Goal: Use online tool/utility: Utilize a website feature to perform a specific function

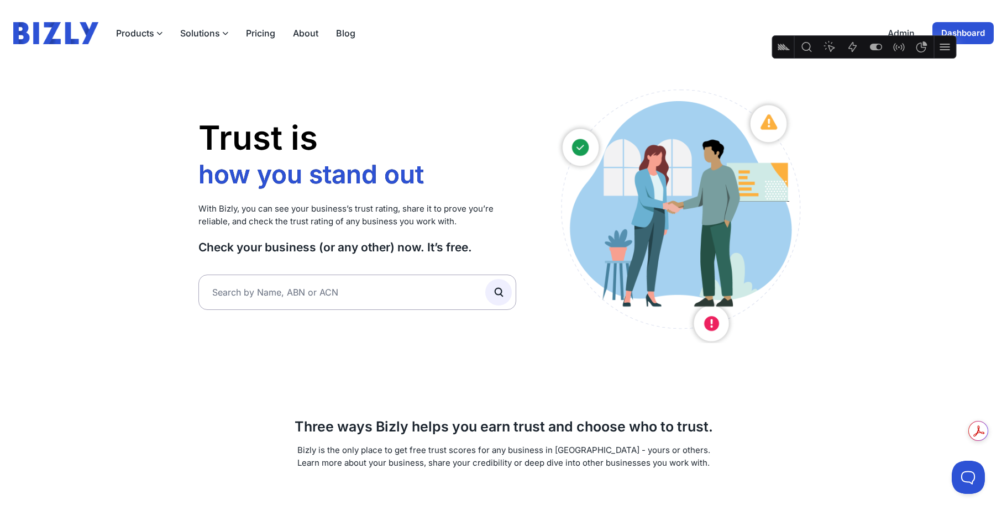
click at [986, 32] on link "Dashboard" at bounding box center [962, 33] width 61 height 22
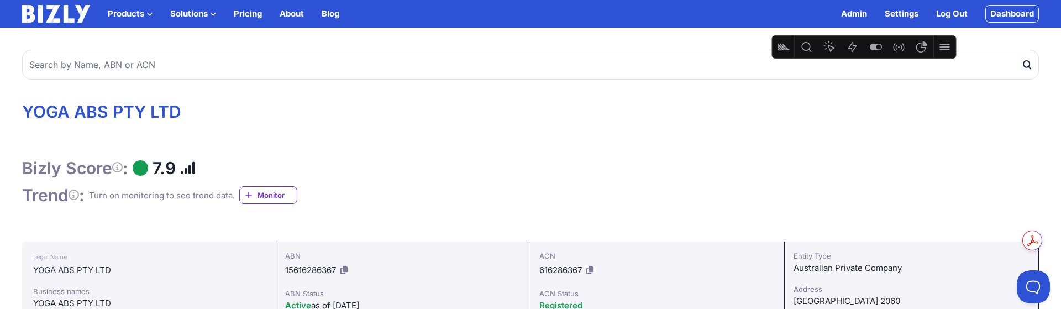
click at [444, 171] on div "Bizly Score : 7.9" at bounding box center [530, 168] width 1017 height 21
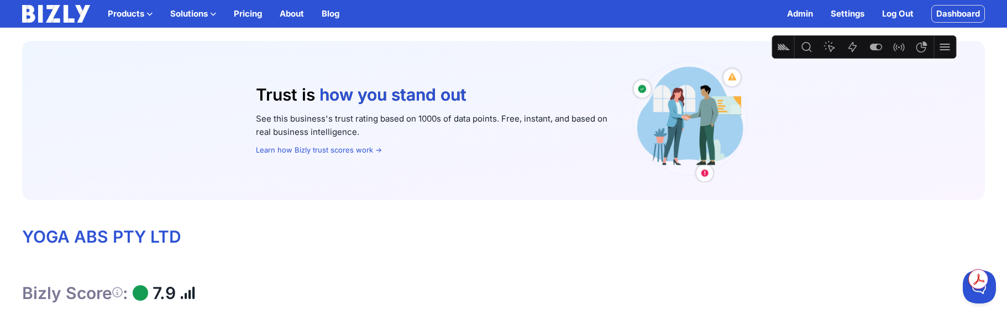
scroll to position [1, 0]
click at [324, 151] on link "Learn how Bizly trust scores work →" at bounding box center [319, 148] width 126 height 9
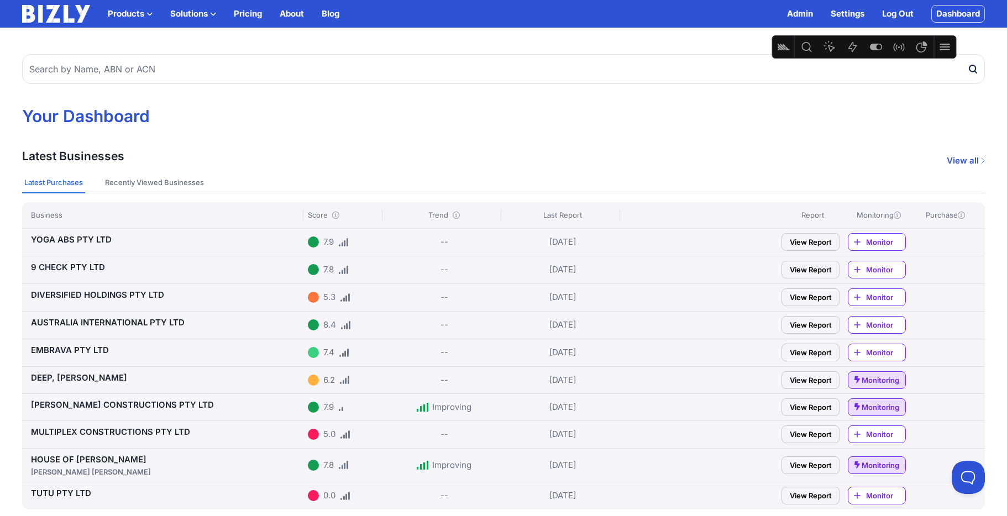
click at [79, 236] on link "YOGA ABS PTY LTD" at bounding box center [71, 239] width 81 height 10
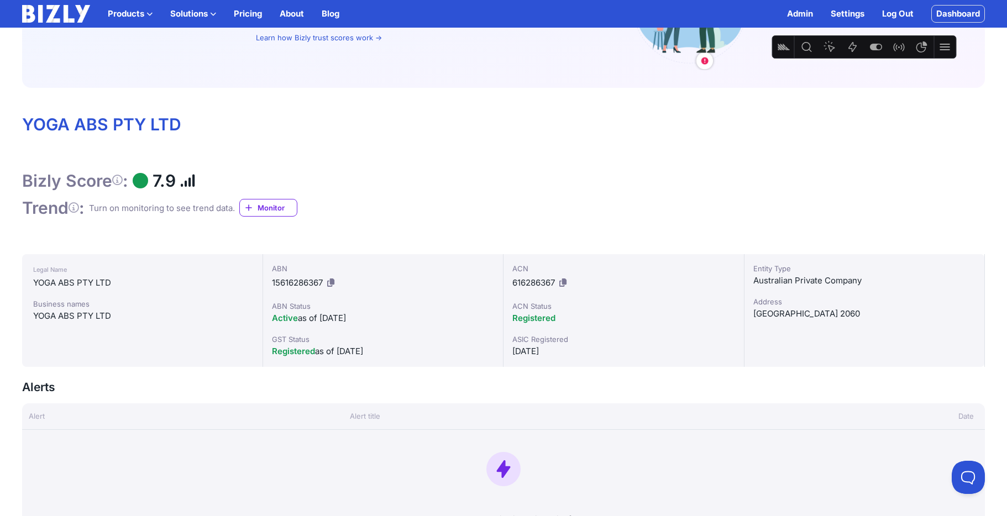
scroll to position [114, 0]
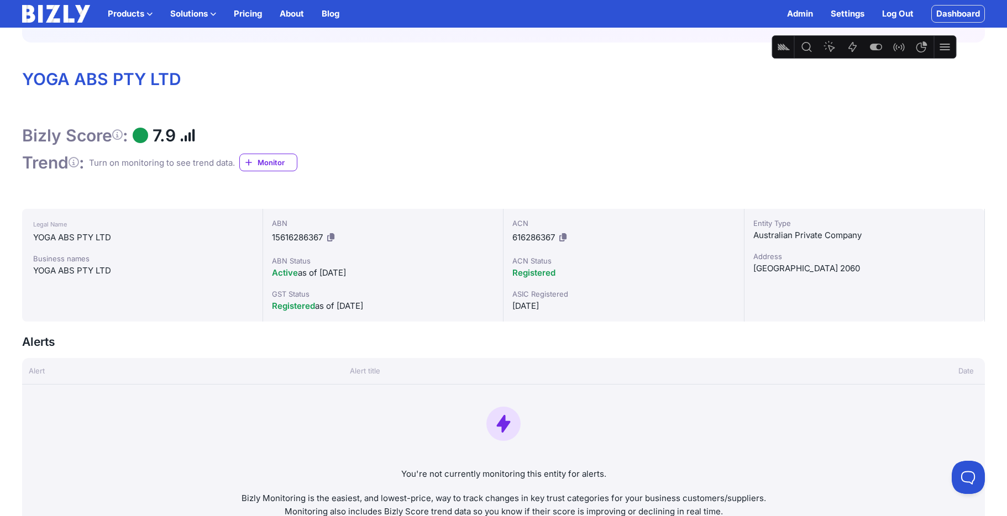
scroll to position [157, 0]
click at [949, 15] on link "Dashboard" at bounding box center [958, 14] width 54 height 18
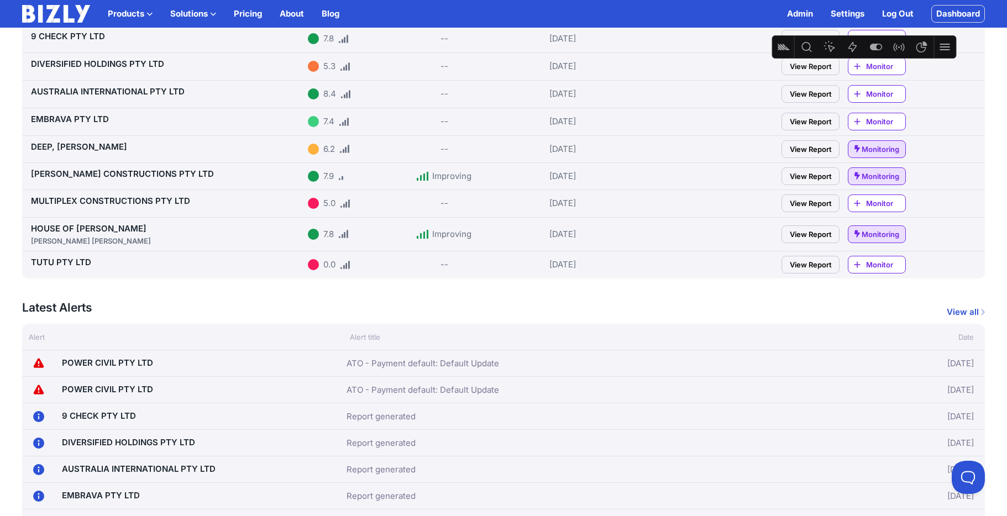
scroll to position [231, 0]
click at [77, 223] on link "HOUSE OF [PERSON_NAME] [PERSON_NAME]" at bounding box center [167, 234] width 272 height 23
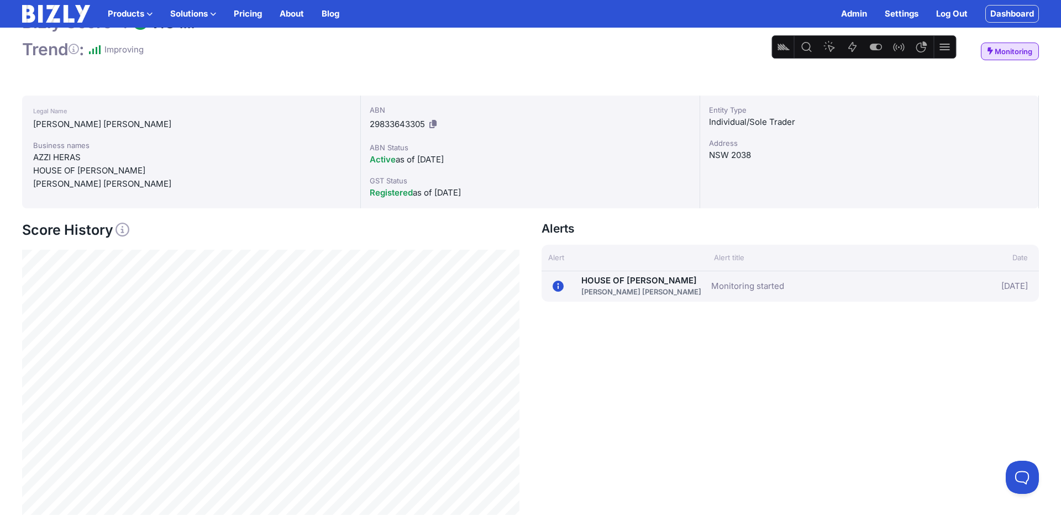
scroll to position [272, 0]
drag, startPoint x: 552, startPoint y: 273, endPoint x: 671, endPoint y: 276, distance: 119.4
click at [659, 277] on div "09/09/25 HOUSE OF HERAS AZZI HERAS, SILVANA Monitoring started 09/09/25" at bounding box center [789, 285] width 497 height 30
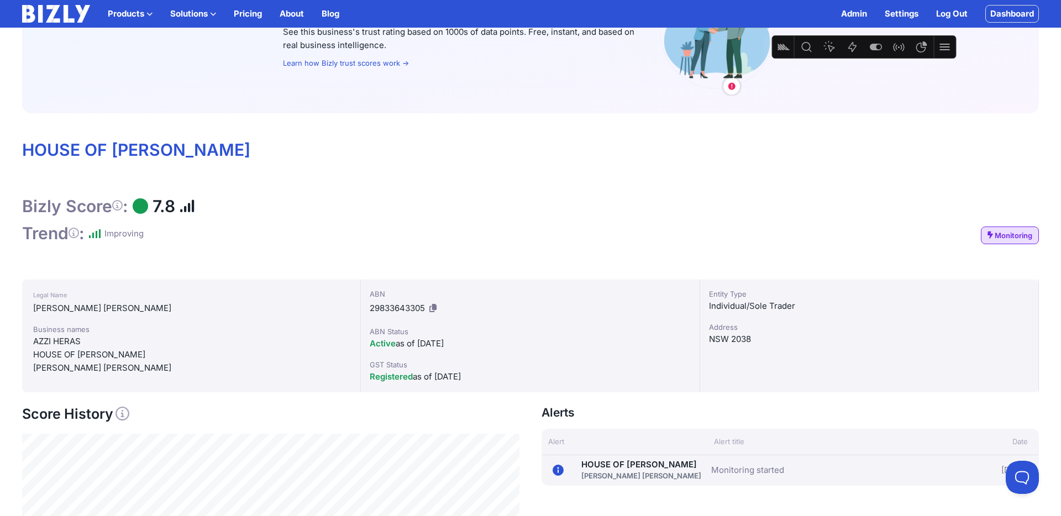
scroll to position [0, 0]
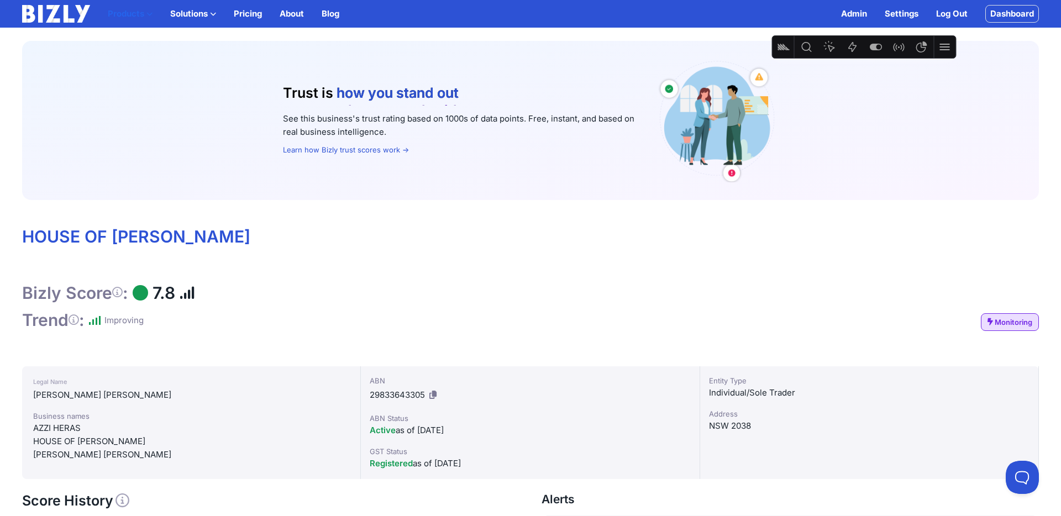
click at [140, 12] on button "Products" at bounding box center [130, 13] width 45 height 13
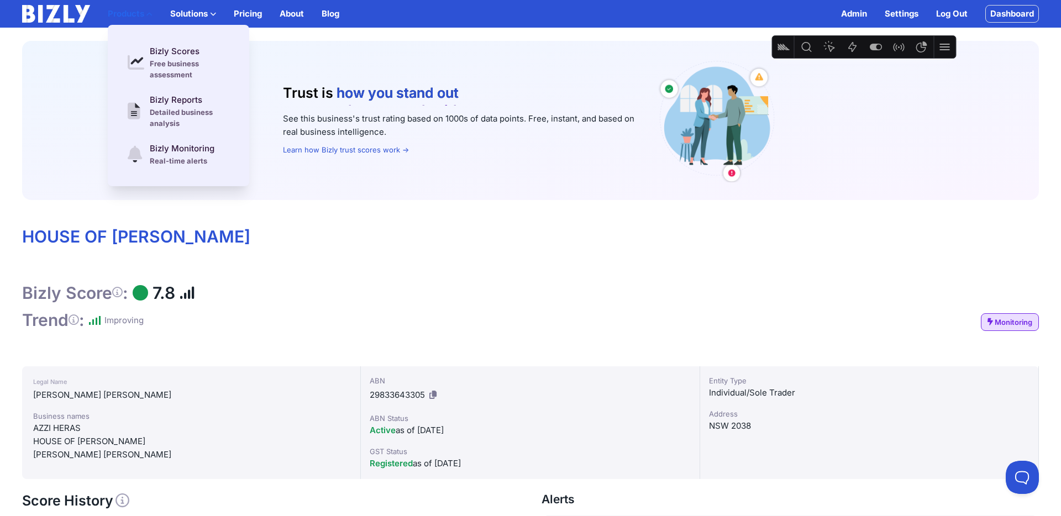
click at [140, 12] on button "Products" at bounding box center [130, 13] width 45 height 13
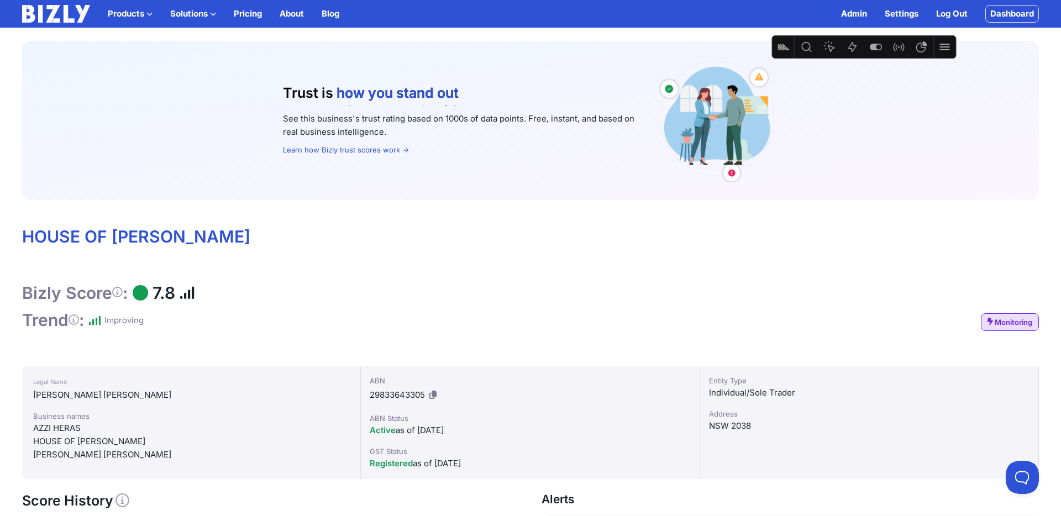
click at [202, 10] on button "Solutions" at bounding box center [193, 13] width 46 height 13
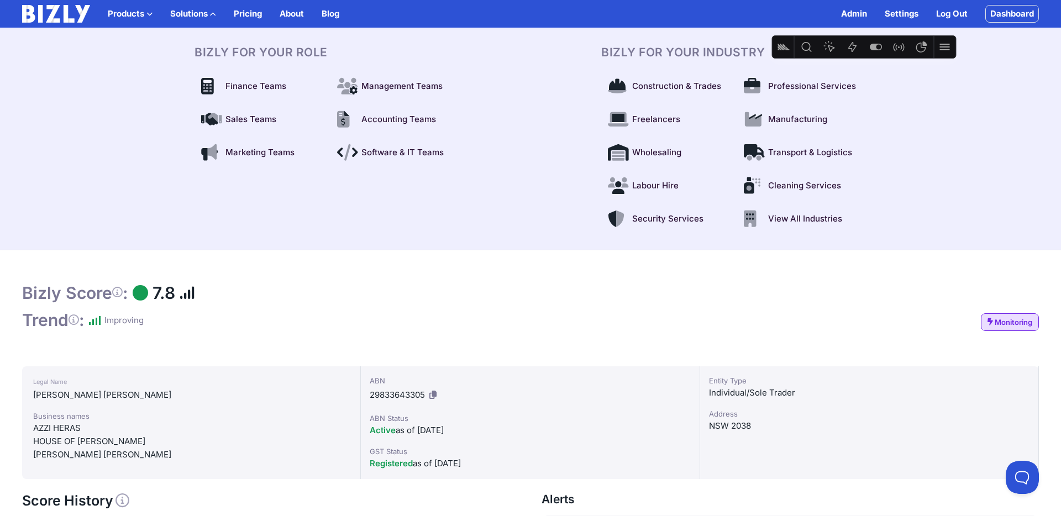
click at [202, 10] on button "Solutions" at bounding box center [193, 13] width 46 height 13
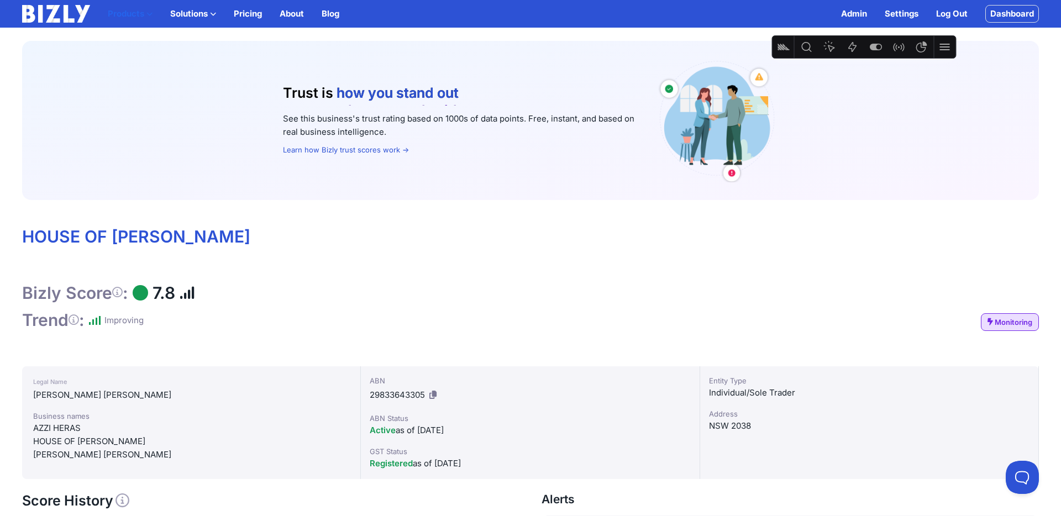
click at [128, 13] on button "Products" at bounding box center [130, 13] width 45 height 13
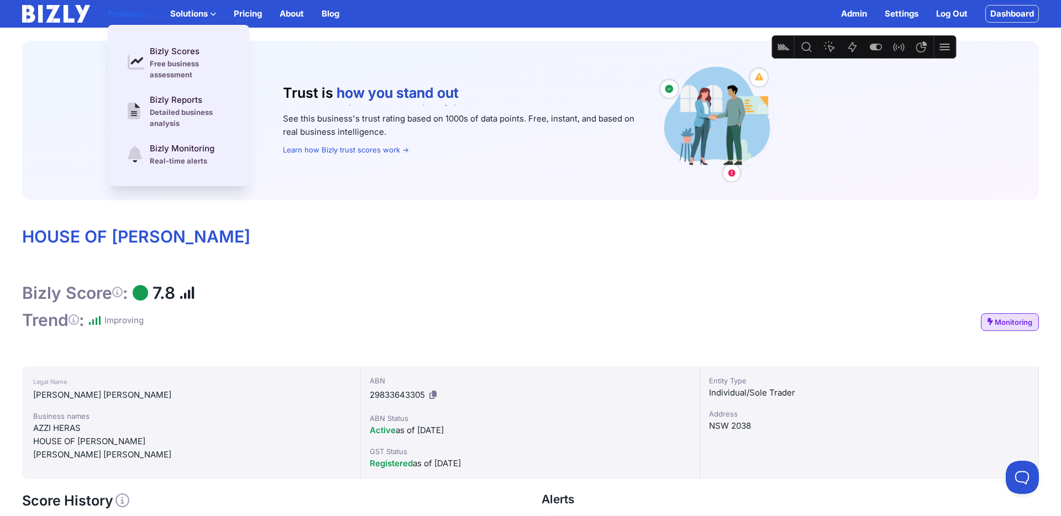
click at [129, 13] on button "Products" at bounding box center [130, 13] width 45 height 13
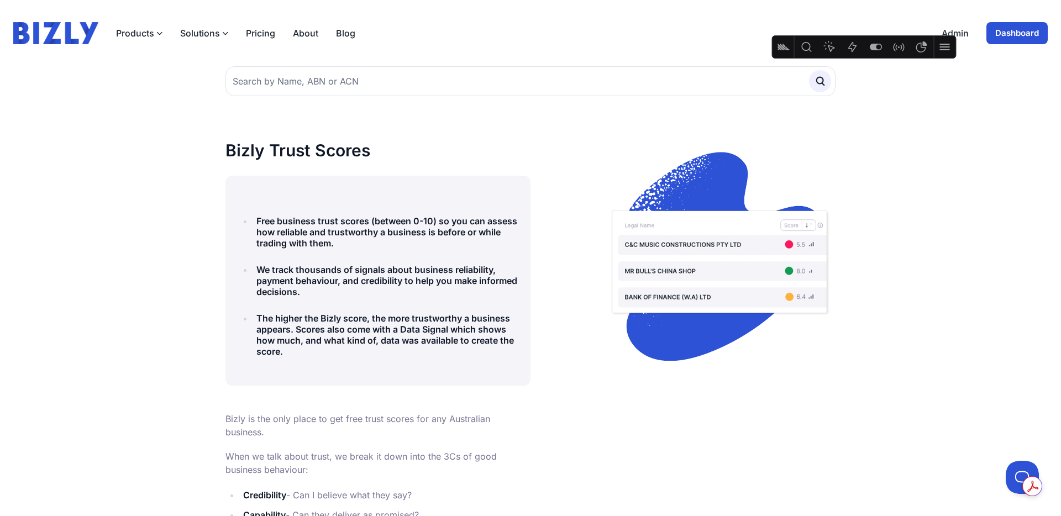
drag, startPoint x: 297, startPoint y: 352, endPoint x: 245, endPoint y: 215, distance: 146.0
click at [245, 215] on ul "Free business trust scores (between 0-10) so you can assess how reliable and tr…" at bounding box center [378, 280] width 278 height 161
copy ul "Free business trust scores (between 0-10) so you can assess how reliable and tr…"
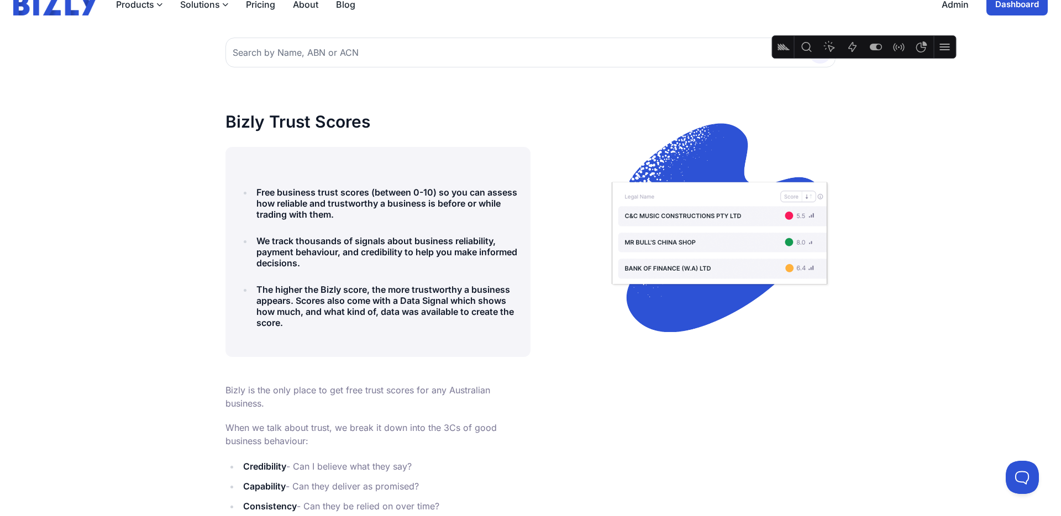
drag, startPoint x: 318, startPoint y: 189, endPoint x: 312, endPoint y: 182, distance: 8.6
click at [315, 187] on h4 "Free business trust scores (between 0-10) so you can assess how reliable and tr…" at bounding box center [386, 203] width 261 height 33
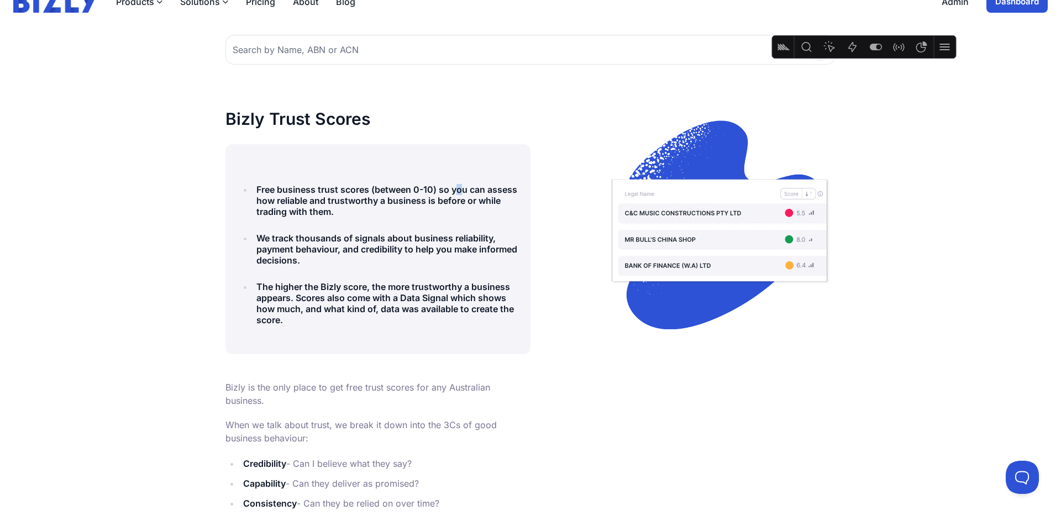
scroll to position [32, 0]
drag, startPoint x: 280, startPoint y: 209, endPoint x: 343, endPoint y: 330, distance: 135.9
click at [344, 330] on div "Free business trust scores (between 0-10) so you can assess how reliable and tr…" at bounding box center [377, 249] width 305 height 210
copy ul "Free business trust scores (between 0-10) so you can assess how reliable and tr…"
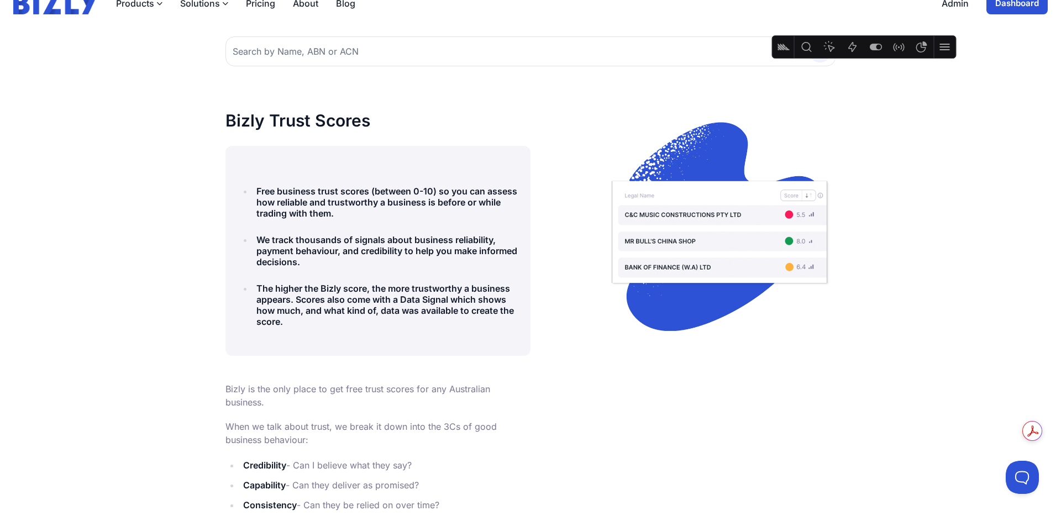
click at [404, 241] on h4 "We track thousands of signals about business reliability, payment behaviour, an…" at bounding box center [386, 250] width 261 height 33
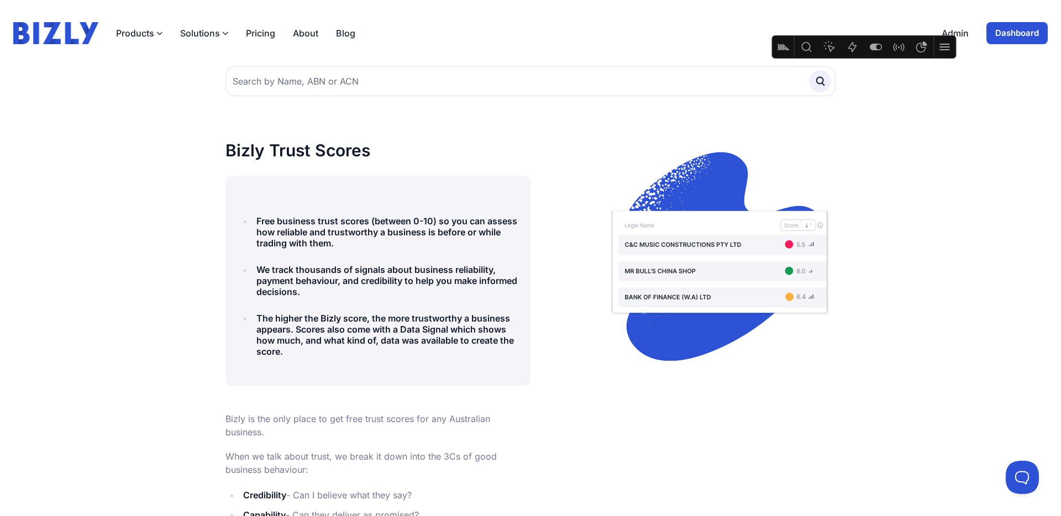
scroll to position [4, 0]
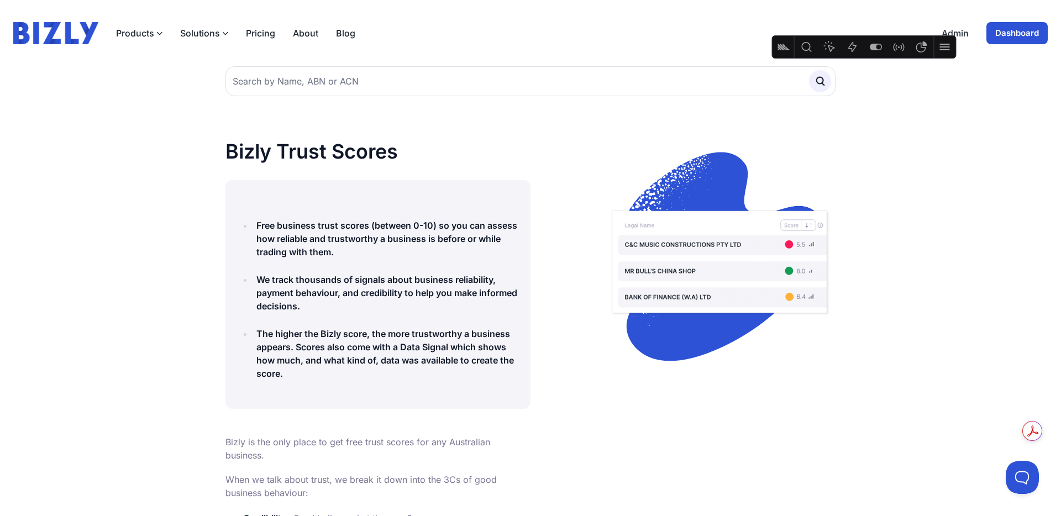
click at [1028, 35] on link "Dashboard" at bounding box center [1016, 33] width 61 height 22
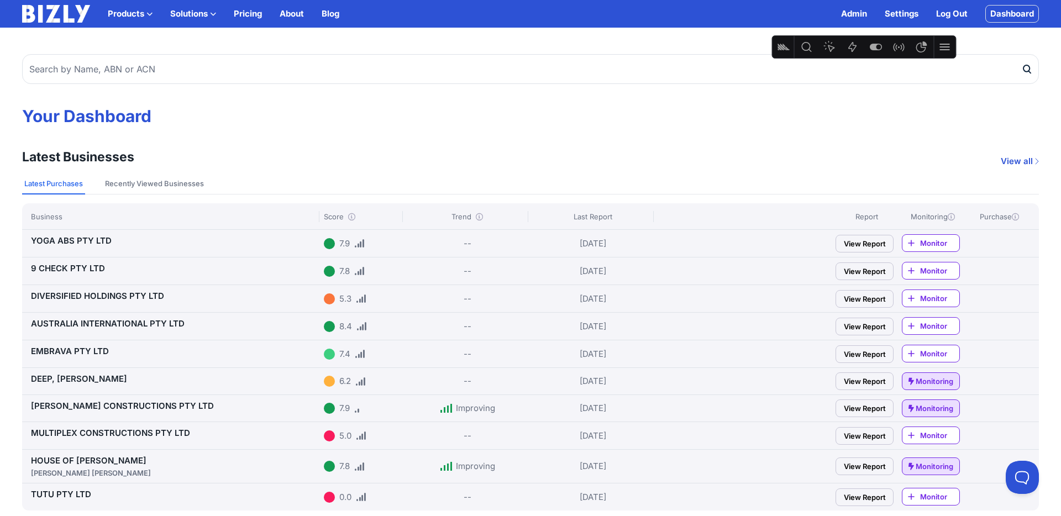
click at [90, 294] on link "DIVERSIFIED HOLDINGS PTY LTD" at bounding box center [97, 296] width 133 height 10
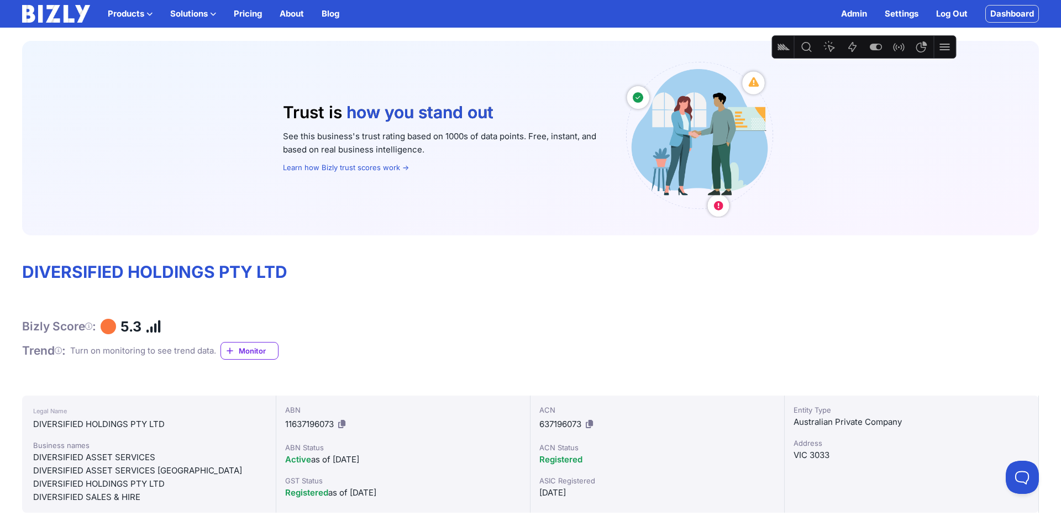
click at [362, 169] on link "Learn how Bizly trust scores work →" at bounding box center [346, 167] width 126 height 9
click at [943, 11] on link "Log Out" at bounding box center [951, 13] width 31 height 13
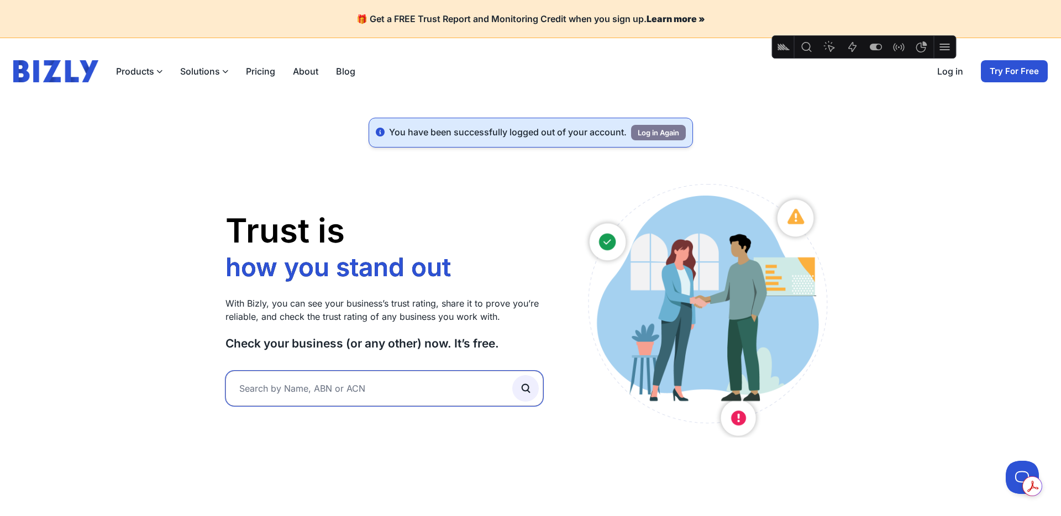
drag, startPoint x: 354, startPoint y: 387, endPoint x: 352, endPoint y: 381, distance: 5.6
click at [353, 385] on input "text" at bounding box center [384, 388] width 318 height 35
type input "tinker"
click at [512, 375] on button "submit" at bounding box center [525, 388] width 27 height 27
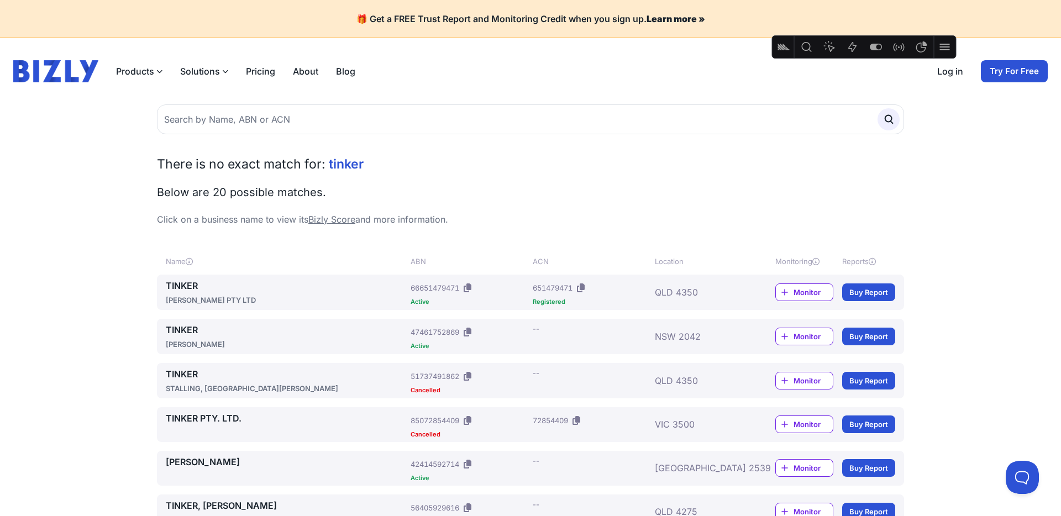
click at [184, 284] on link "TINKER" at bounding box center [286, 285] width 240 height 13
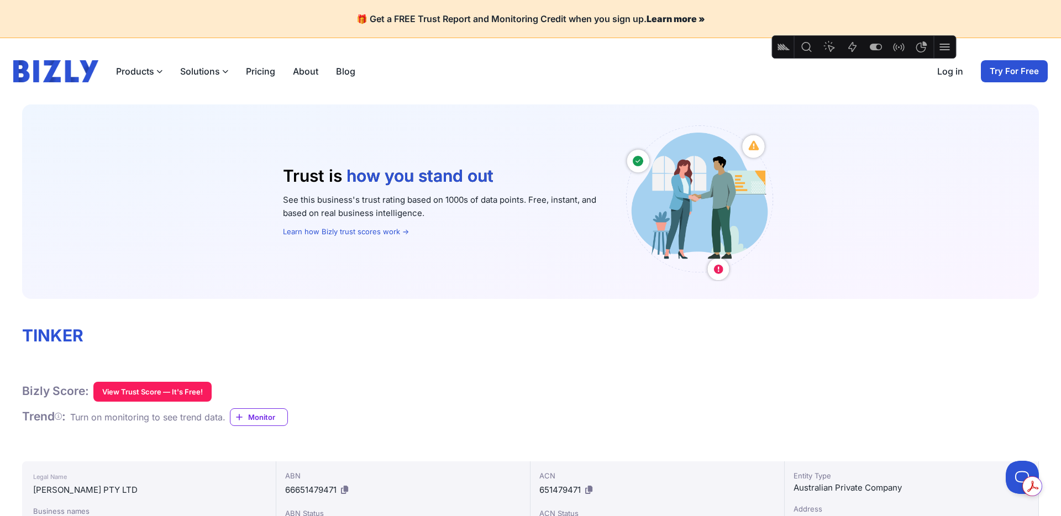
click at [832, 48] on icon "Heatmap" at bounding box center [829, 46] width 13 height 13
click at [668, 18] on strong "Learn more »" at bounding box center [675, 18] width 59 height 11
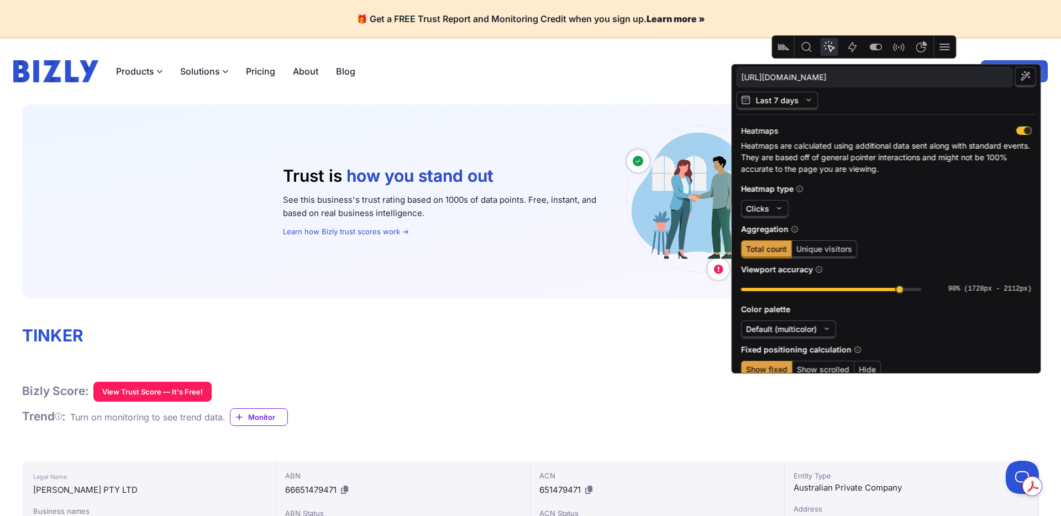
click at [850, 48] on icon "Actions" at bounding box center [852, 47] width 8 height 10
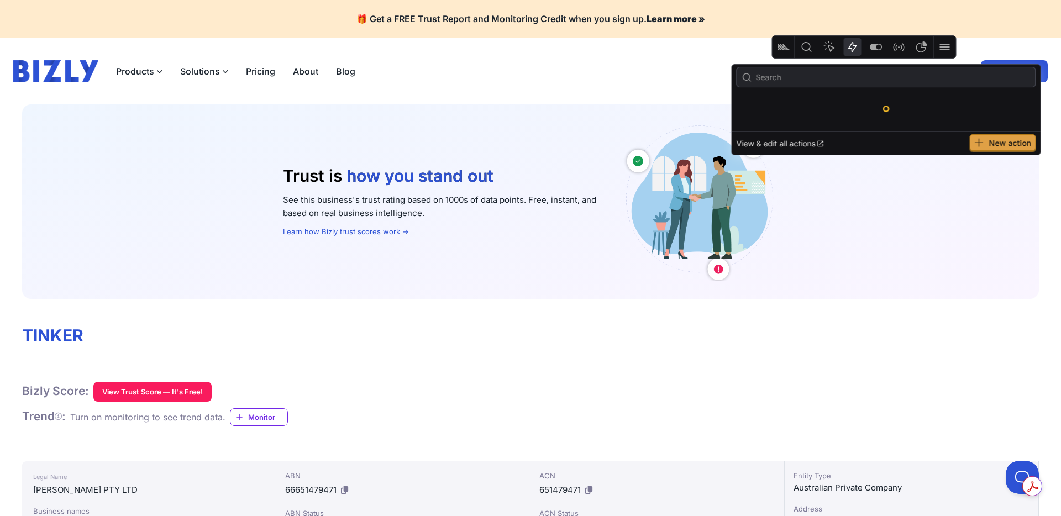
click at [838, 49] on div "Heatmap" at bounding box center [829, 47] width 22 height 22
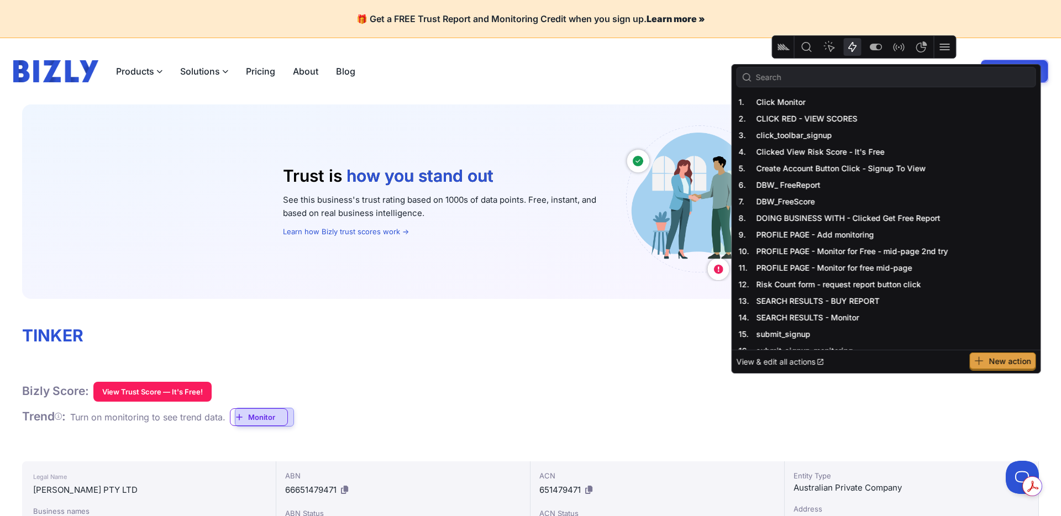
click at [836, 51] on button "Heatmap" at bounding box center [829, 47] width 18 height 18
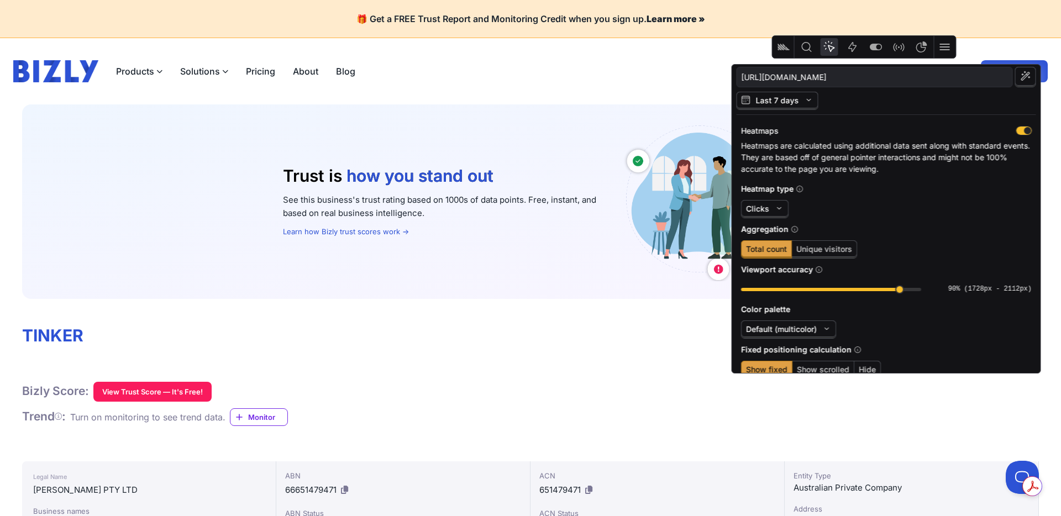
click at [1022, 75] on icon "button" at bounding box center [1025, 74] width 9 height 7
type input "https://bizly.com.au/app/entity_name/*/tinker"
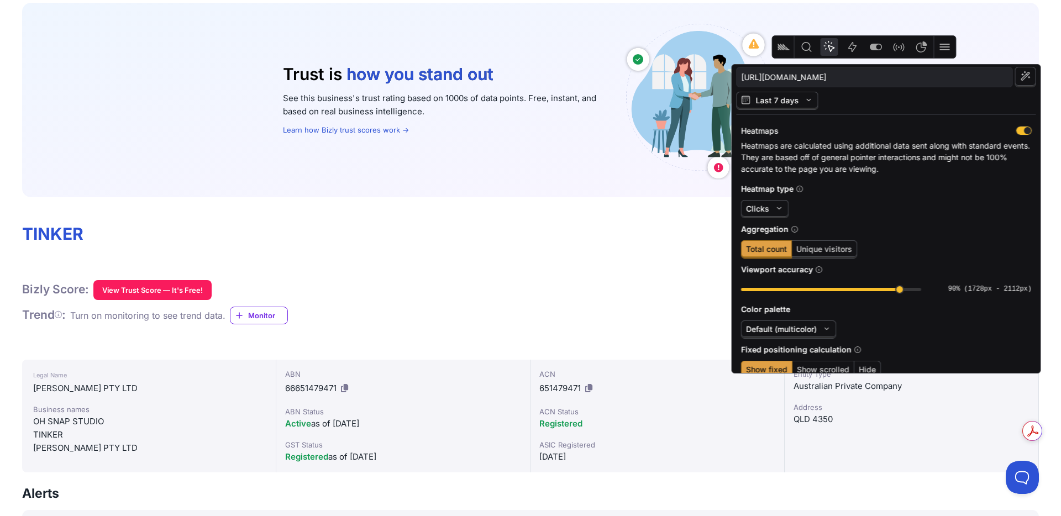
click at [851, 46] on icon "Actions" at bounding box center [852, 46] width 13 height 13
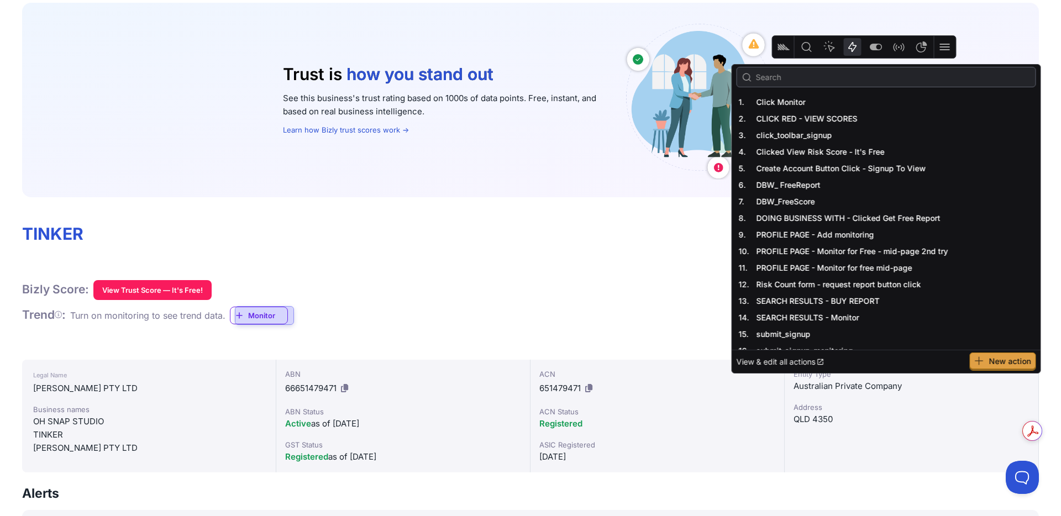
scroll to position [52, 0]
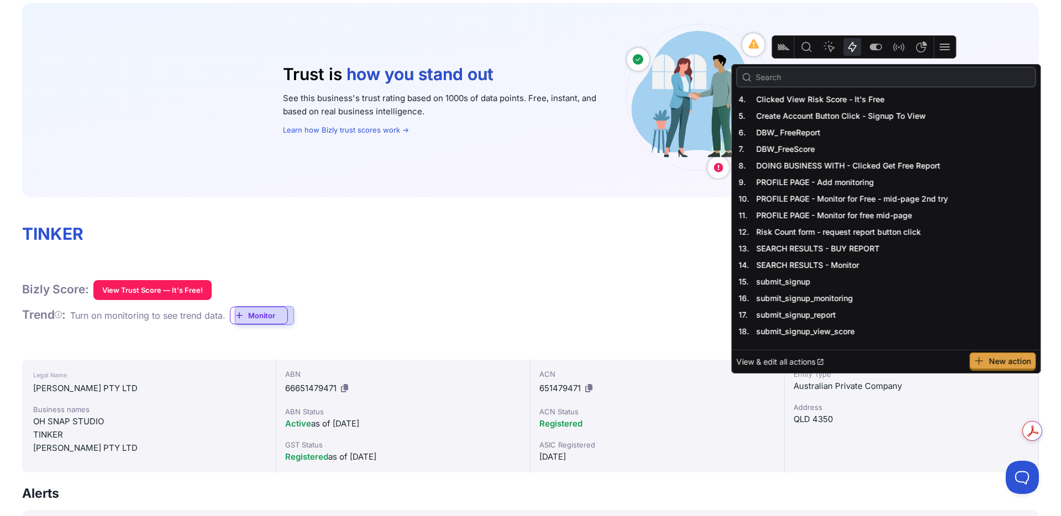
click at [801, 76] on input "search" at bounding box center [893, 77] width 275 height 15
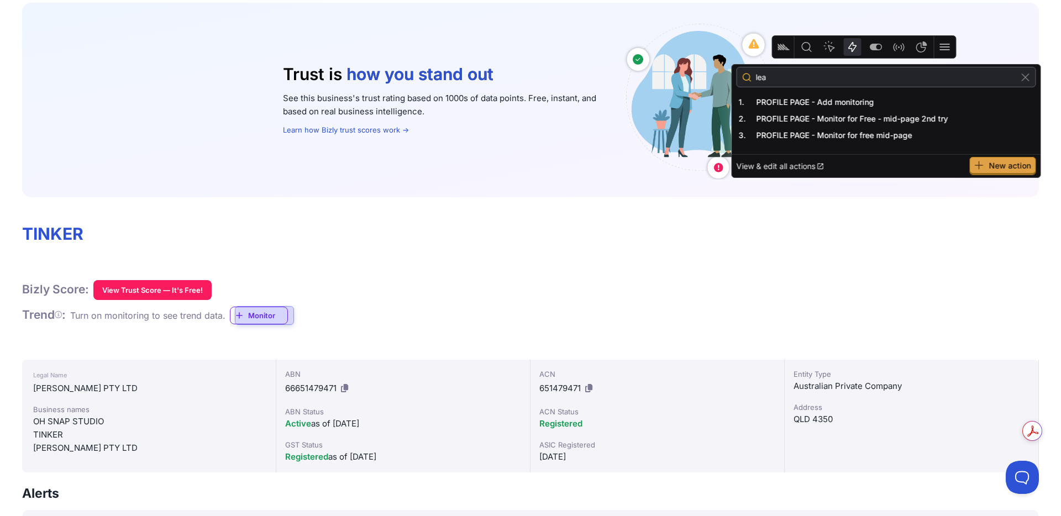
scroll to position [0, 0]
type input "l"
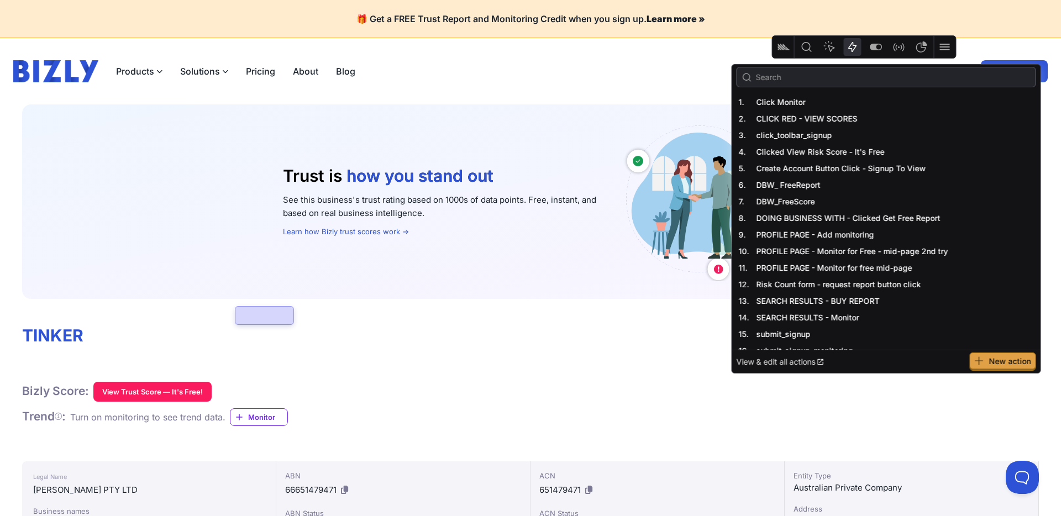
click at [1018, 355] on span "New action" at bounding box center [1003, 361] width 66 height 18
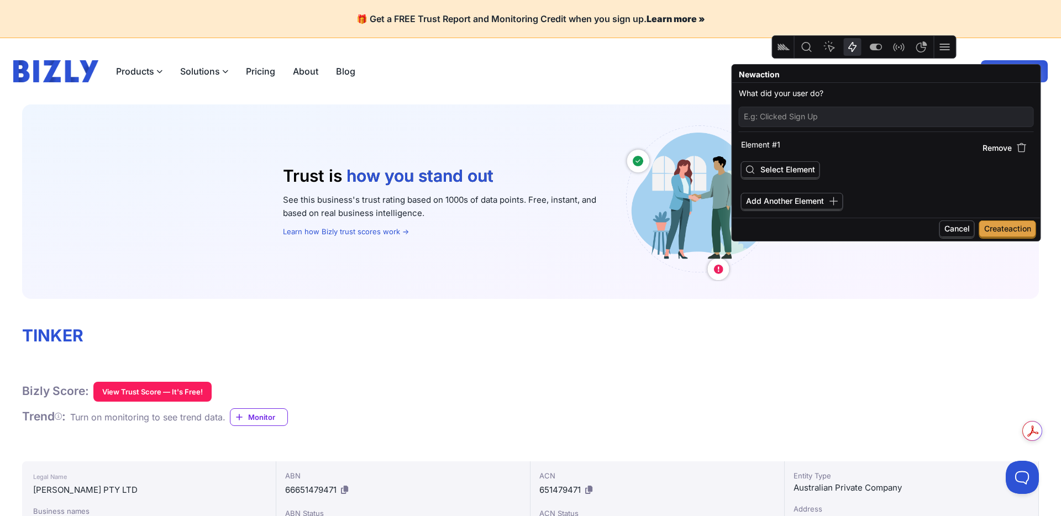
click at [780, 171] on span "Select Element" at bounding box center [787, 169] width 55 height 9
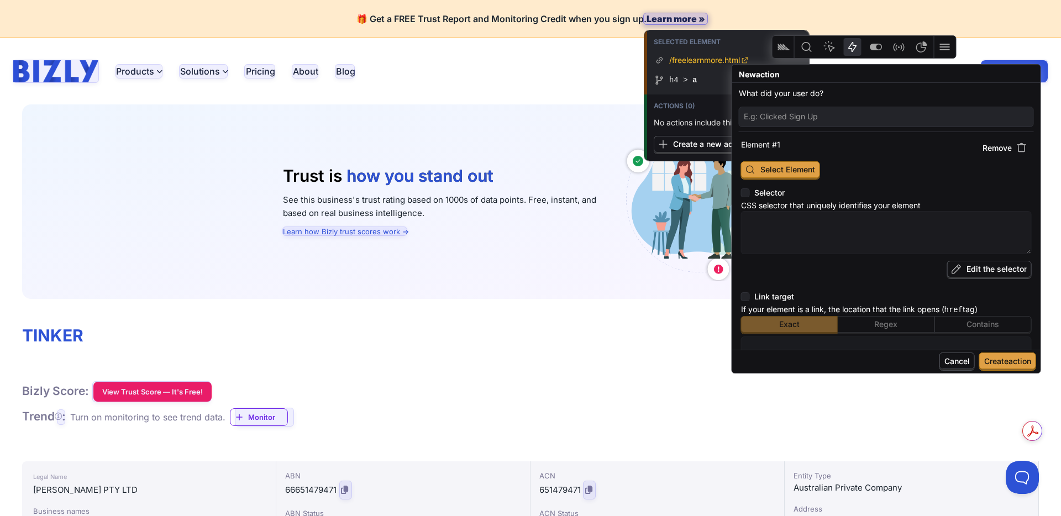
click at [670, 17] on div at bounding box center [676, 18] width 64 height 11
type textarea "x"
type textarea "h4 > a"
type input "/freelearnmore.html"
type input "https://bizly.com.au/app/entity_name/7205122/tinker"
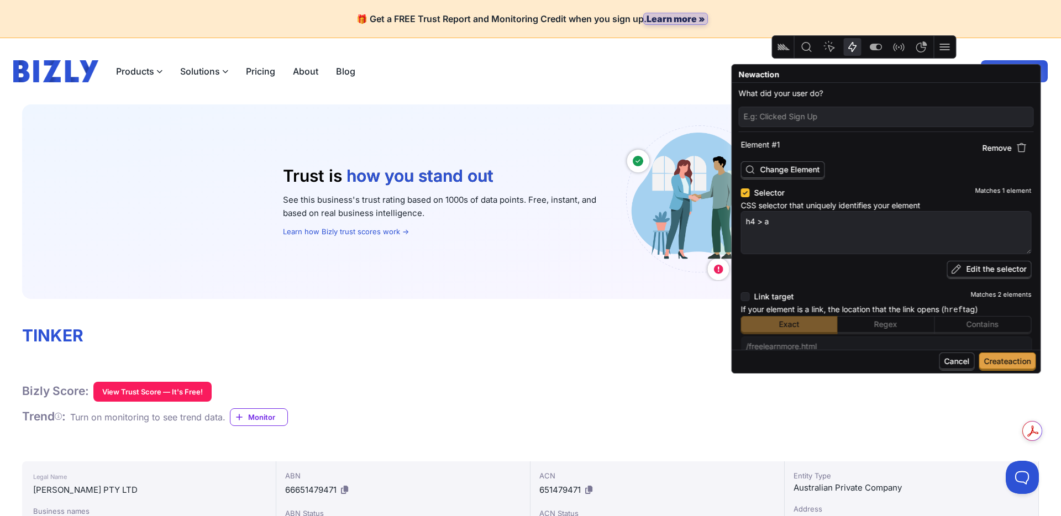
click at [764, 115] on input "text" at bounding box center [886, 116] width 285 height 15
type input "C"
type textarea "x"
type input "CL"
type textarea "x"
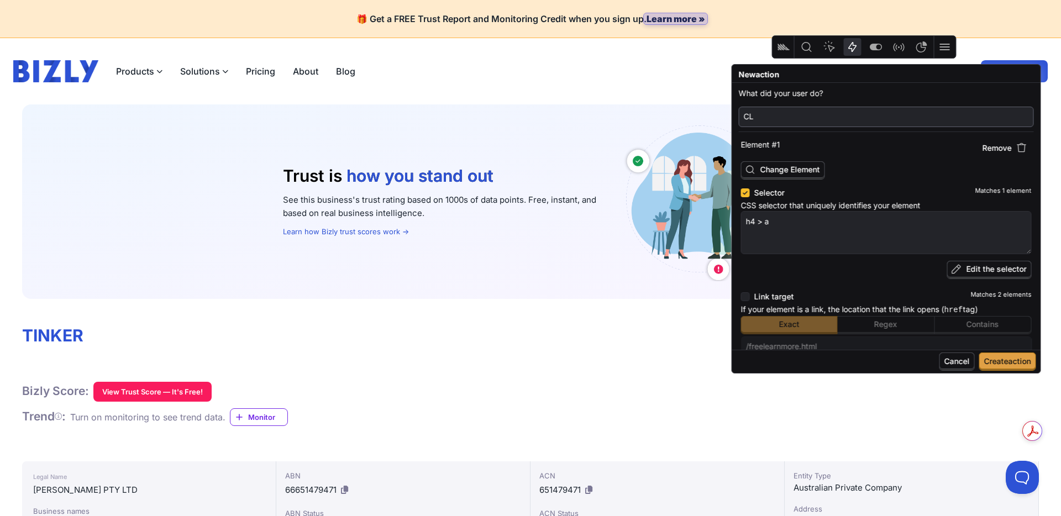
type input "CLI"
type textarea "x"
type input "CLIC"
type textarea "x"
type input "CLICK"
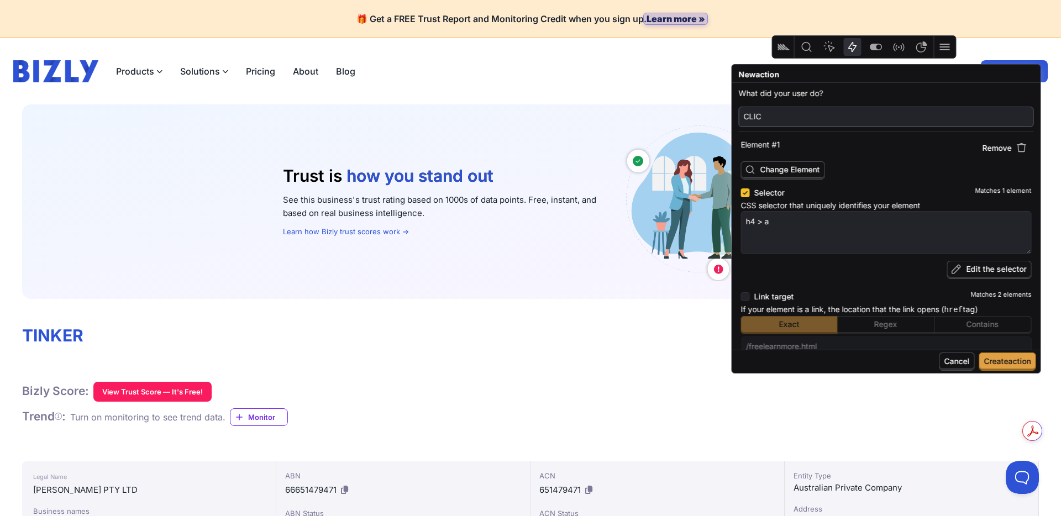
type textarea "x"
type input "CLICK"
type textarea "x"
type input "CLICK L"
type textarea "x"
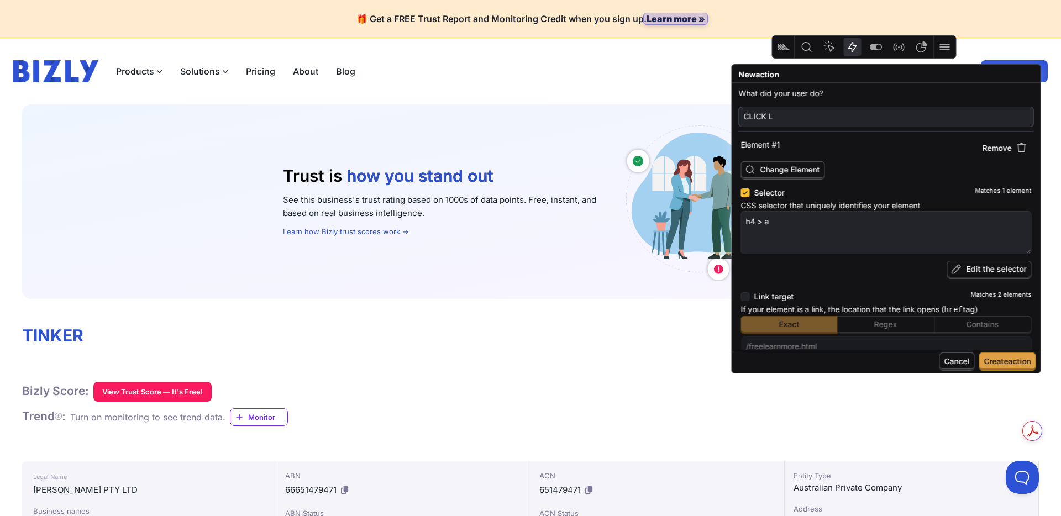
type input "CLICK LE"
type textarea "x"
type input "CLICK LEA"
type textarea "x"
type input "CLICK LEAR"
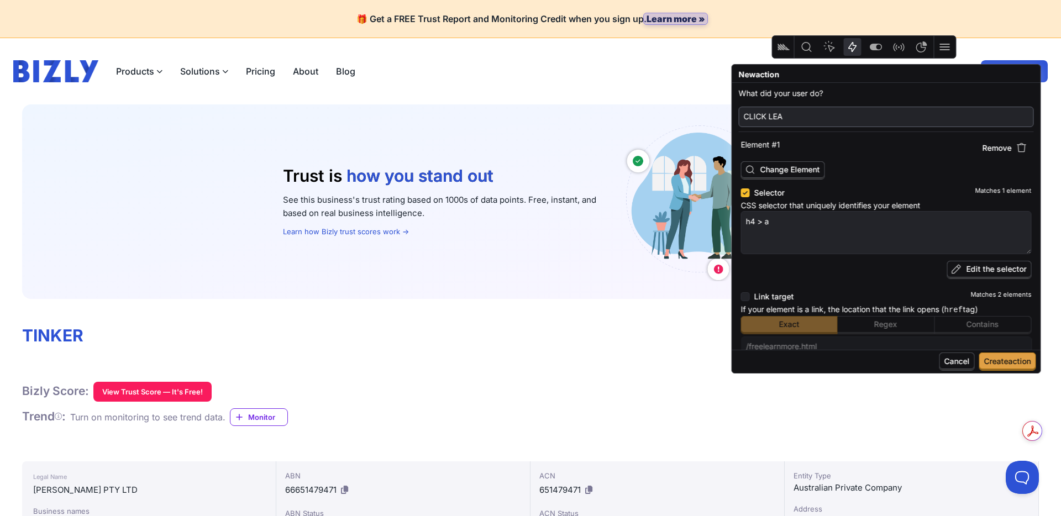
type textarea "x"
type input "CLICK LEARN"
type textarea "x"
type input "CLICK LEARN"
type textarea "x"
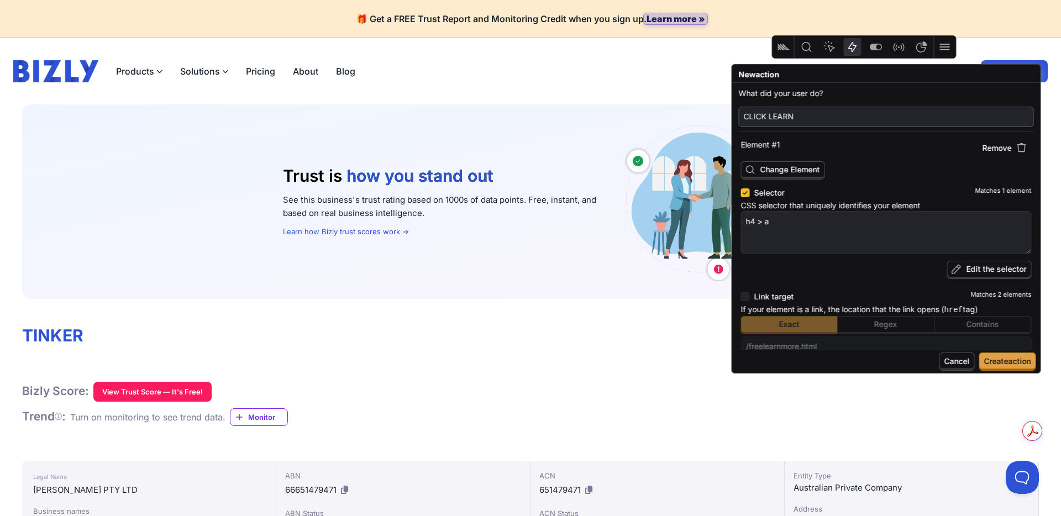
type input "CLICK LEARN M"
type textarea "x"
type input "CLICK LEARN MO"
type textarea "x"
type input "CLICK LEARN MOR"
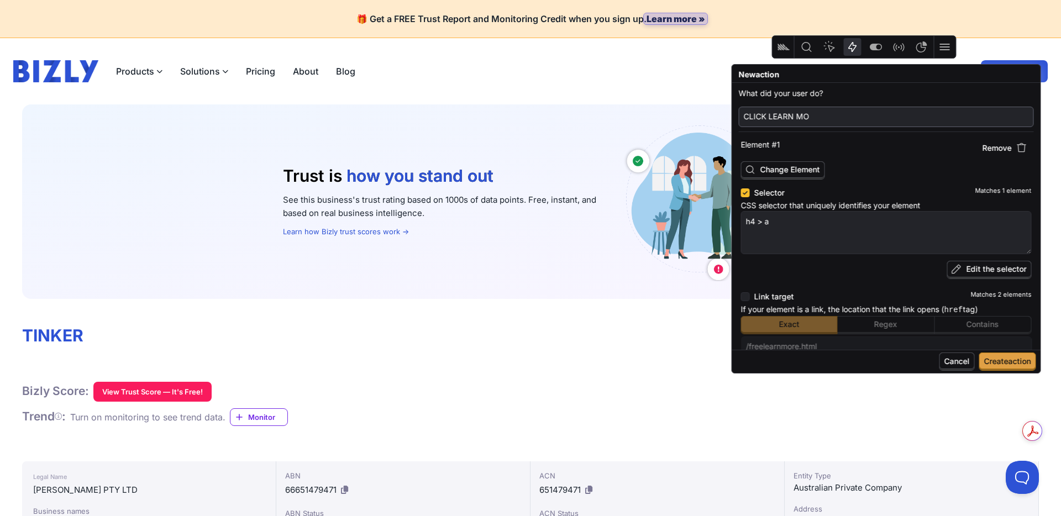
type textarea "x"
type input "CLICK LEARN MORE"
type textarea "x"
type input "CLICK LEARN MORE"
type textarea "x"
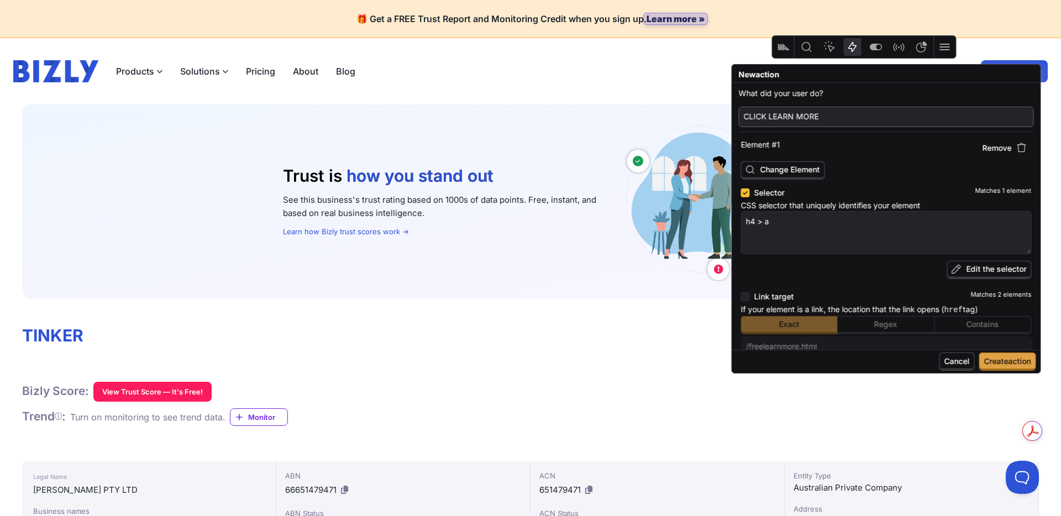
type input "CLICK LEARN MORE B"
type textarea "x"
type input "CLICK LEARN MORE BA"
type textarea "x"
type input "CLICK LEARN MORE BAN"
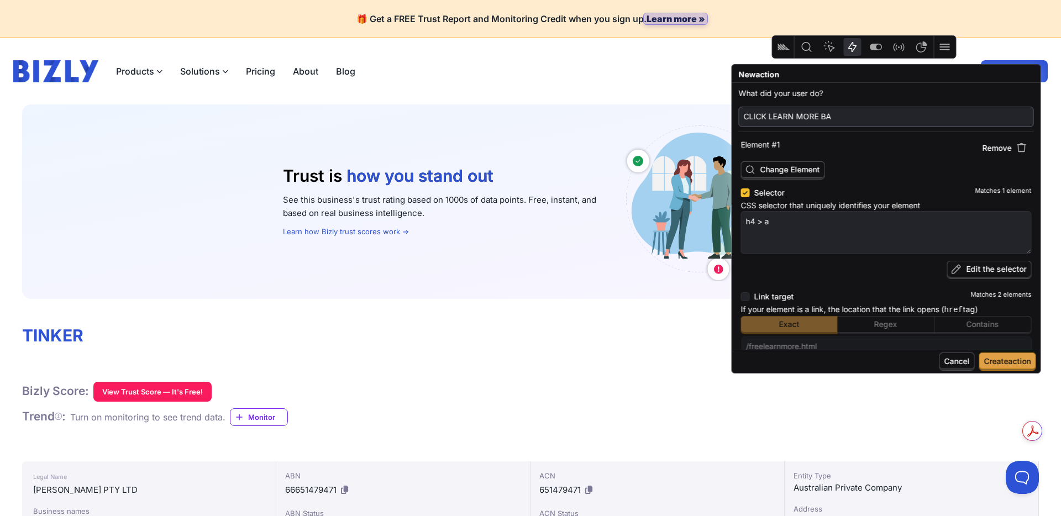
type textarea "x"
type input "CLICK LEARN MORE BANN"
type textarea "x"
type input "CLICK LEARN MORE BANNE"
type textarea "x"
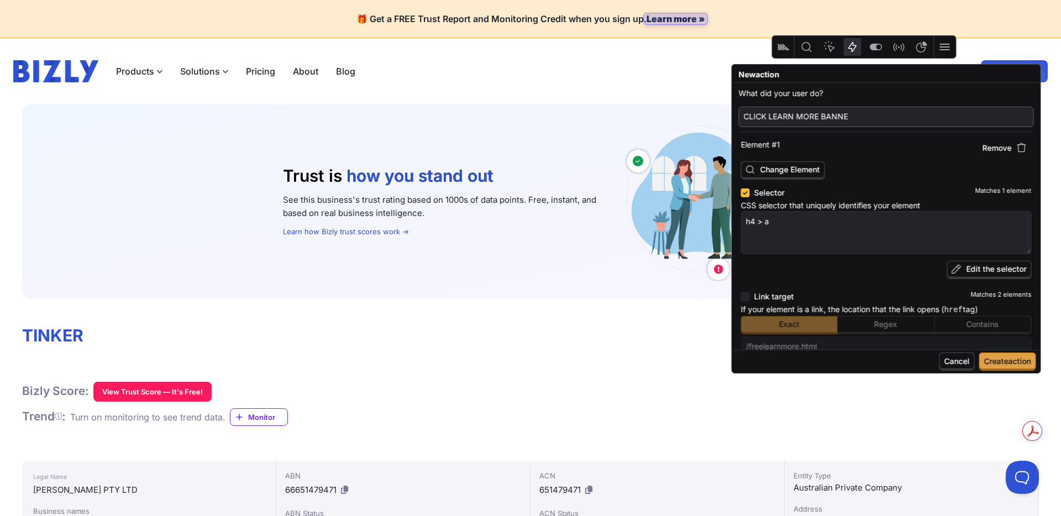
type input "CLICK LEARN MORE BANNER"
type textarea "x"
type input "CLICK LEARN MORE BANNER"
type textarea "x"
type input "CLICK LEARN MORE BANNER -"
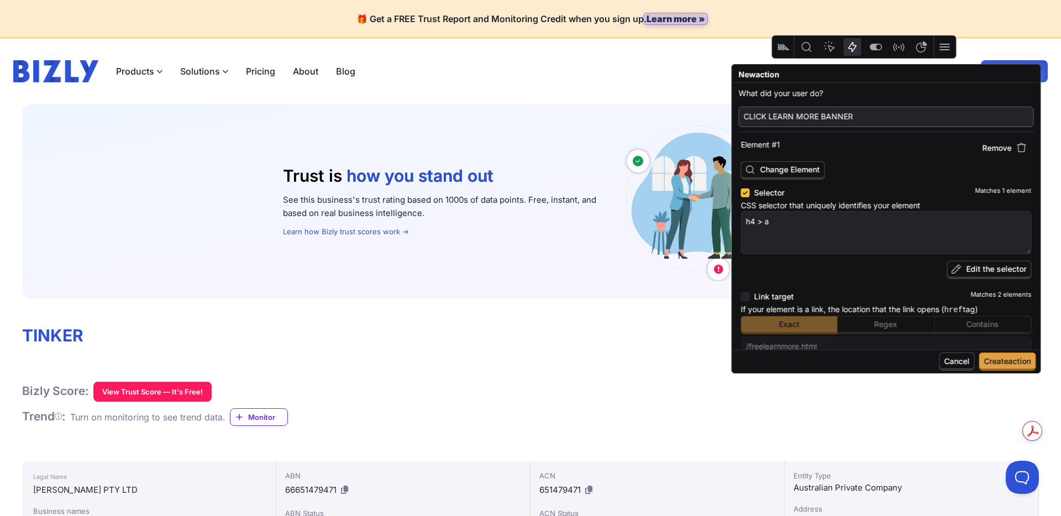
type textarea "x"
type input "CLICK LEARN MORE BANNER -"
type textarea "x"
type input "CLICK LEARN MORE BANNER - f"
type textarea "x"
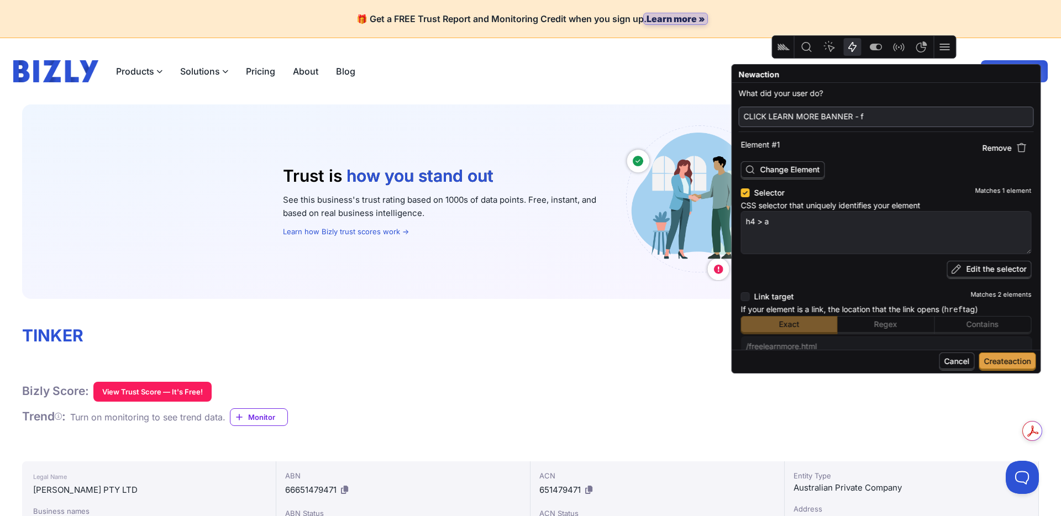
type input "CLICK LEARN MORE BANNER - fr"
type textarea "x"
type input "CLICK LEARN MORE BANNER - fre"
type textarea "x"
type input "CLICK LEARN MORE BANNER - free"
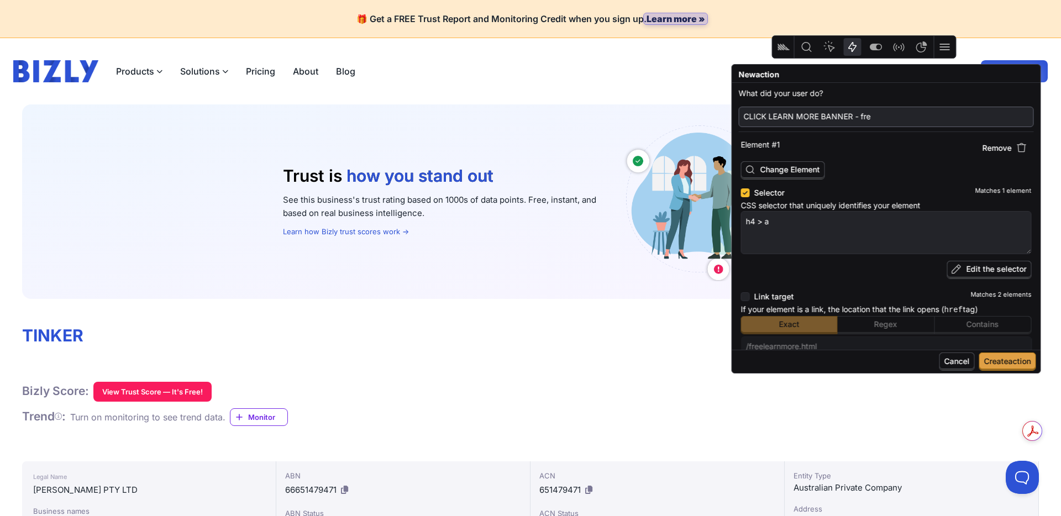
type textarea "x"
type input "CLICK LEARN MORE BANNER - freee"
type textarea "x"
type input "CLICK LEARN MORE BANNER - freee"
type textarea "x"
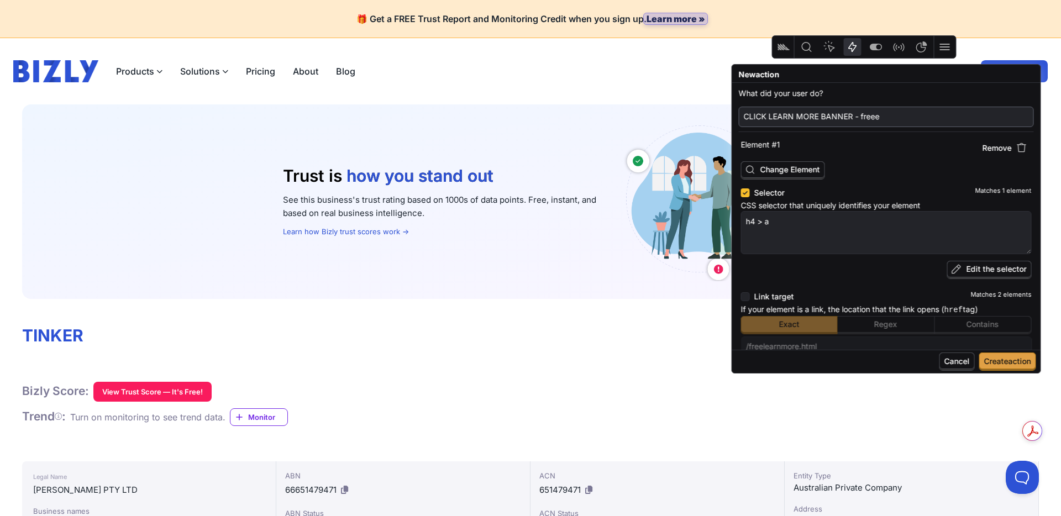
type input "CLICK LEARN MORE BANNER - freee t"
type textarea "x"
type input "CLICK LEARN MORE BANNER - freee tr"
type textarea "x"
type input "CLICK LEARN MORE BANNER - freee tru"
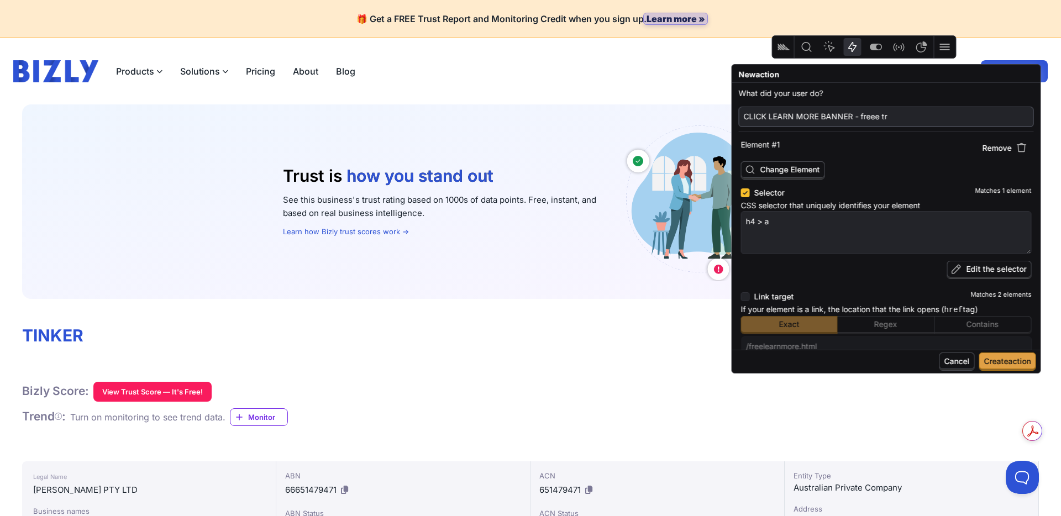
type textarea "x"
type input "CLICK LEARN MORE BANNER - freee trus"
type textarea "x"
type input "CLICK LEARN MORE BANNER - freee trust"
type textarea "x"
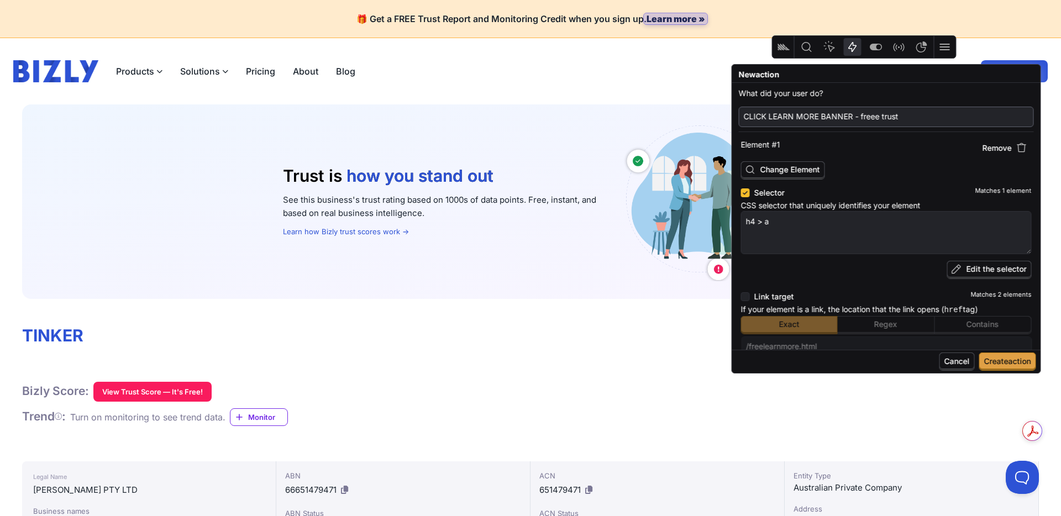
type input "CLICK LEARN MORE BANNER - freee trust"
type textarea "x"
type input "CLICK LEARN MORE BANNER - freee trust /"
type textarea "x"
type input "CLICK LEARN MORE BANNER - freee trust /"
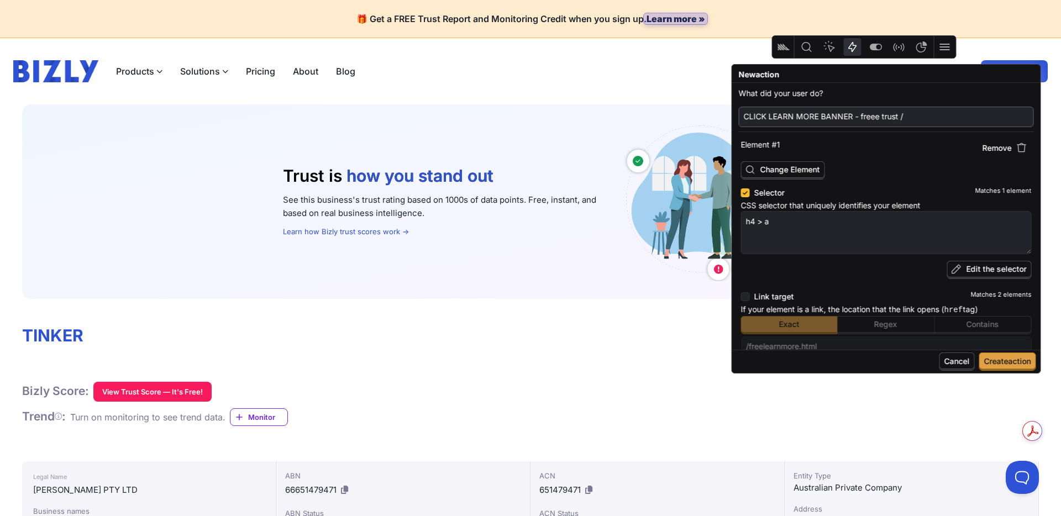
type textarea "x"
type input "CLICK LEARN MORE BANNER - freee trust / m"
type textarea "x"
type input "CLICK LEARN MORE BANNER - freee trust / mo"
type textarea "x"
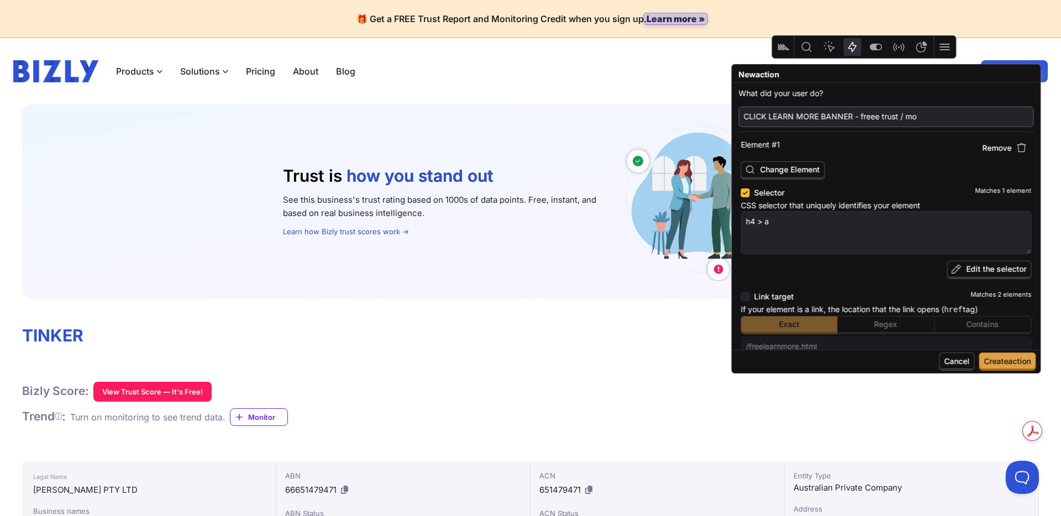
type input "CLICK LEARN MORE BANNER - freee trust / mon"
type textarea "x"
type input "CLICK LEARN MORE BANNER - freee trust / moni"
type textarea "x"
type input "CLICK LEARN MORE BANNER - freee trust / monio"
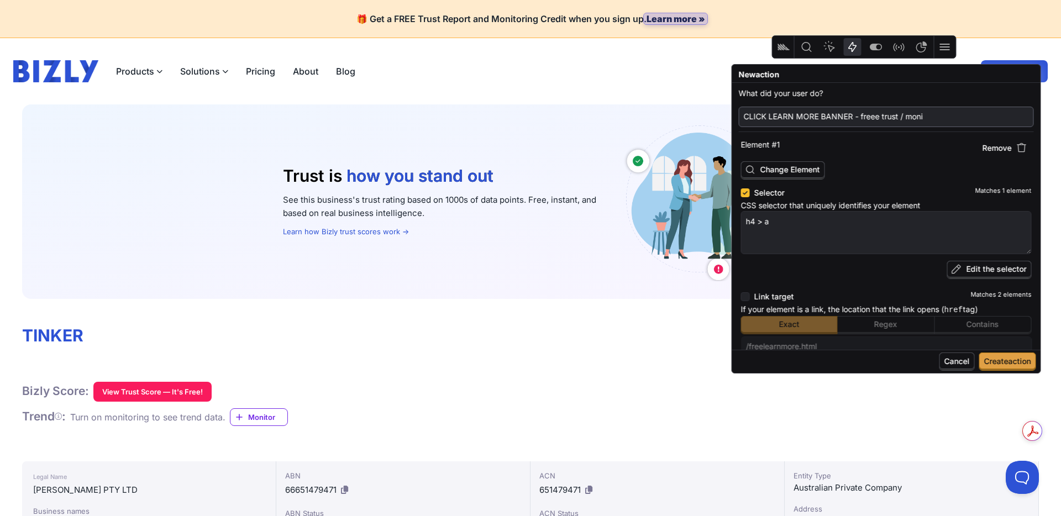
type textarea "x"
type input "CLICK LEARN MORE BANNER - freee trust / moniot"
type textarea "x"
type input "CLICK LEARN MORE BANNER - freee trust / moniotr"
type textarea "x"
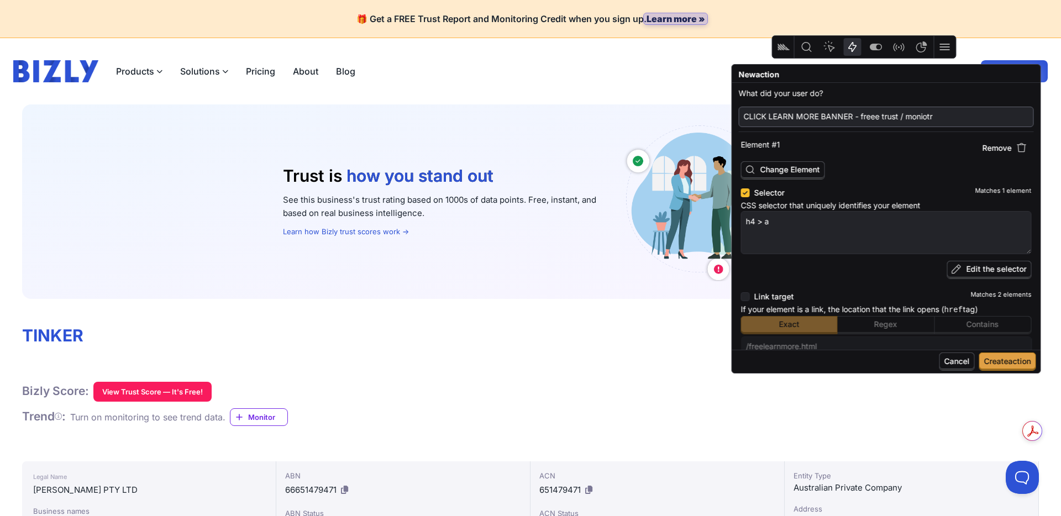
click at [871, 113] on input "CLICK LEARN MORE BANNER - freee trust / moniotr" at bounding box center [886, 116] width 285 height 15
type input "CLICK LEARN MORE BANNER - free trust / moniotr"
type textarea "x"
type input "CLICK LEARN MORE BANNER - free trust / moniotr"
click at [1004, 359] on span "Create action" at bounding box center [1007, 360] width 47 height 9
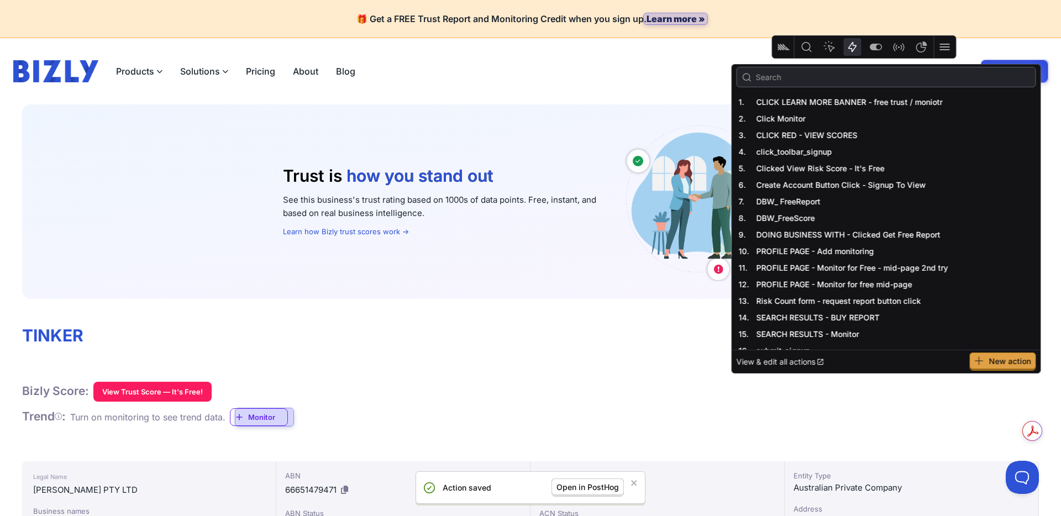
click at [583, 483] on span "Open in PostHog" at bounding box center [587, 486] width 62 height 9
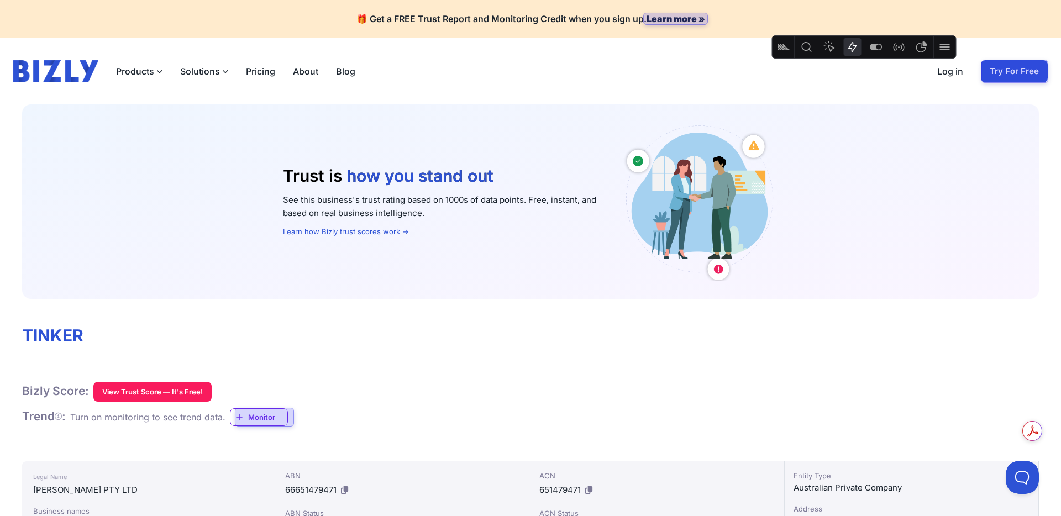
click at [681, 111] on div "Trust is how you stand out who you work with how you grow how you stand out See…" at bounding box center [530, 201] width 1017 height 194
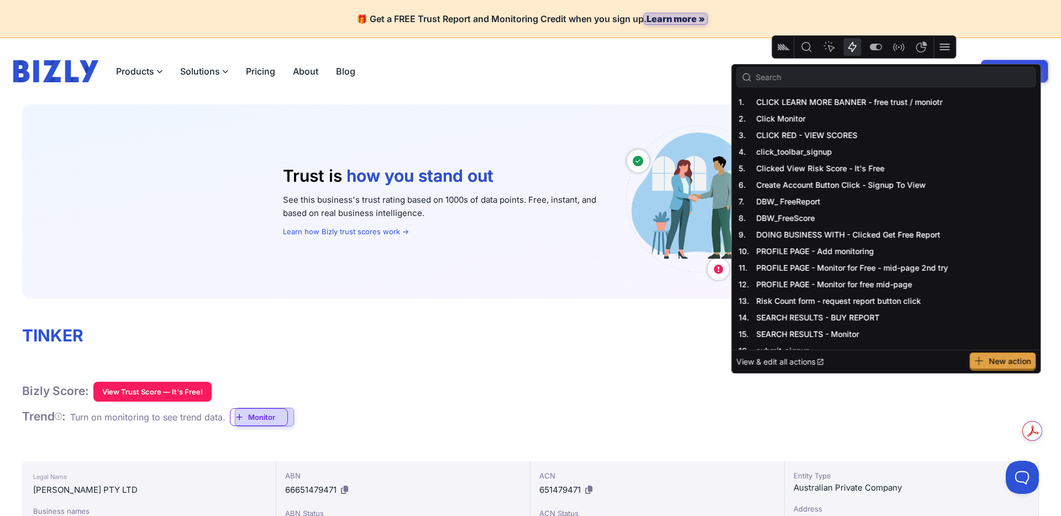
click at [829, 49] on icon "Heatmap" at bounding box center [829, 46] width 13 height 13
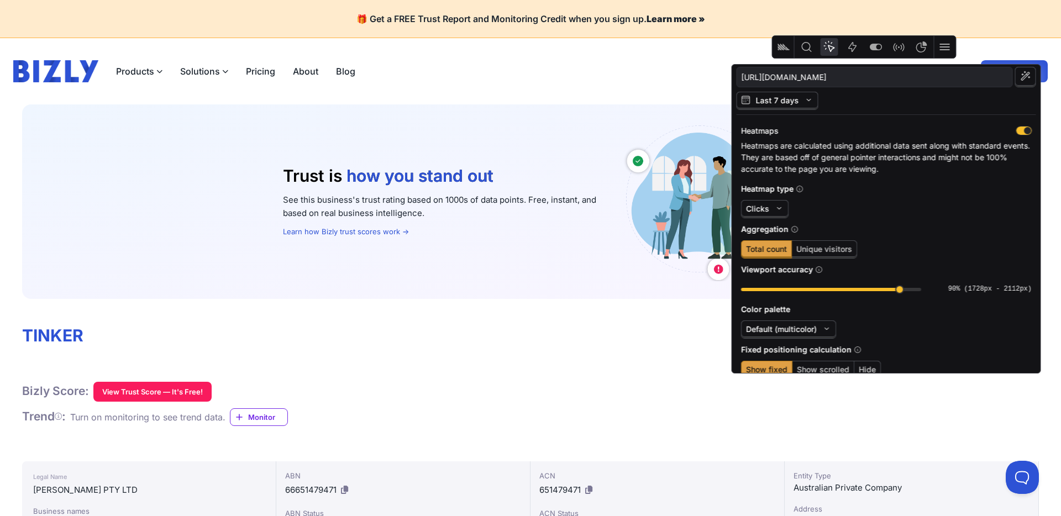
click at [778, 210] on icon "button" at bounding box center [778, 208] width 11 height 11
click at [778, 208] on icon "button" at bounding box center [778, 208] width 11 height 11
click at [820, 251] on span "Unique visitors" at bounding box center [824, 248] width 56 height 9
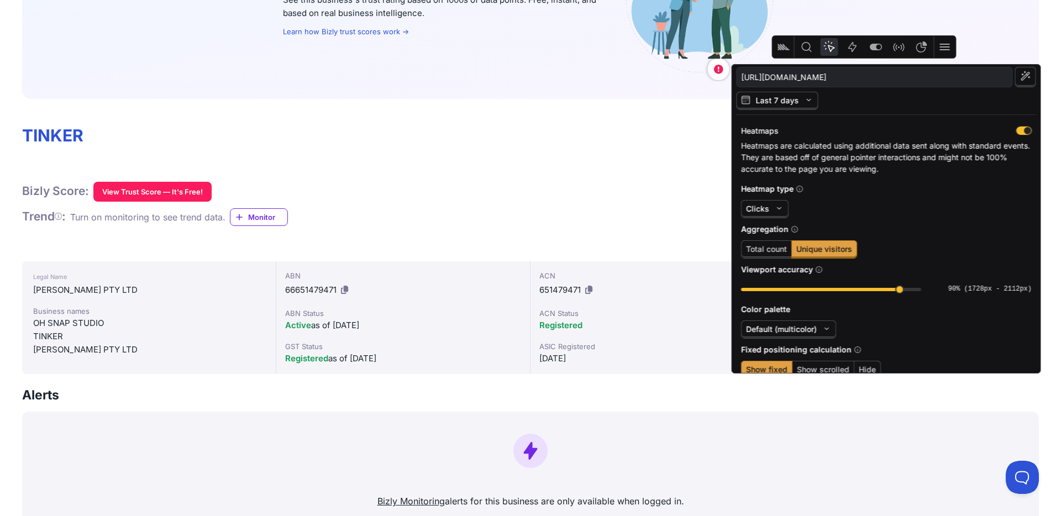
scroll to position [201, 0]
click at [759, 251] on span "Total count" at bounding box center [766, 248] width 41 height 9
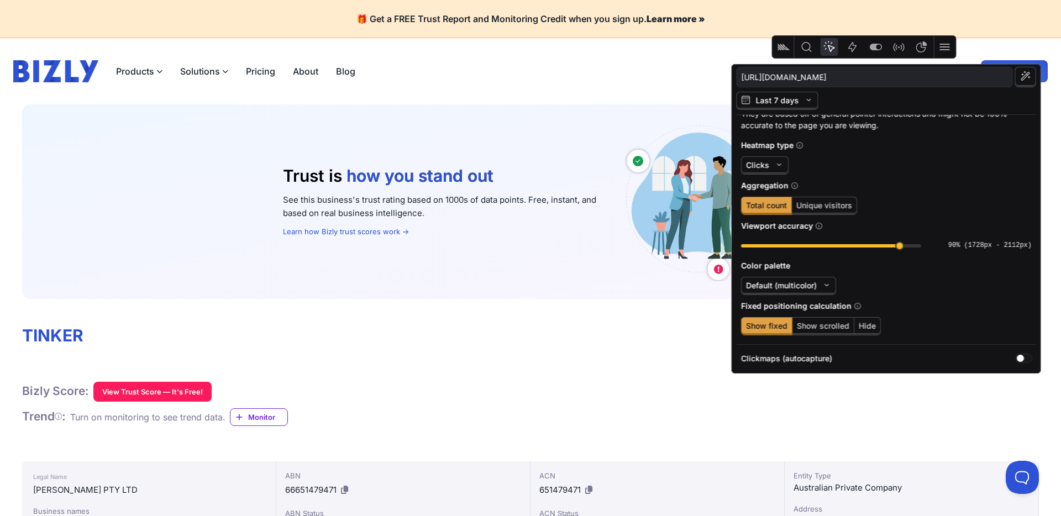
scroll to position [0, 0]
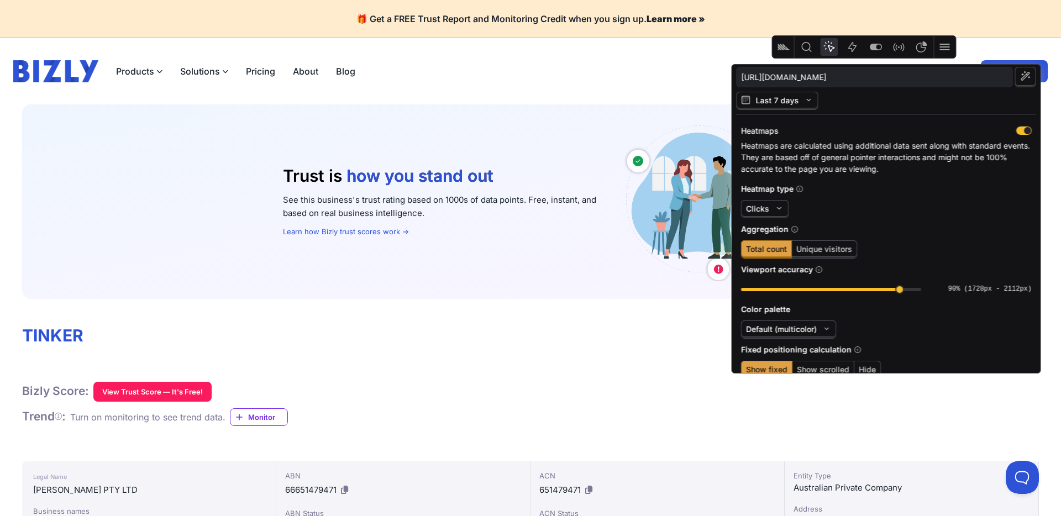
click at [810, 97] on icon "button" at bounding box center [808, 99] width 11 height 11
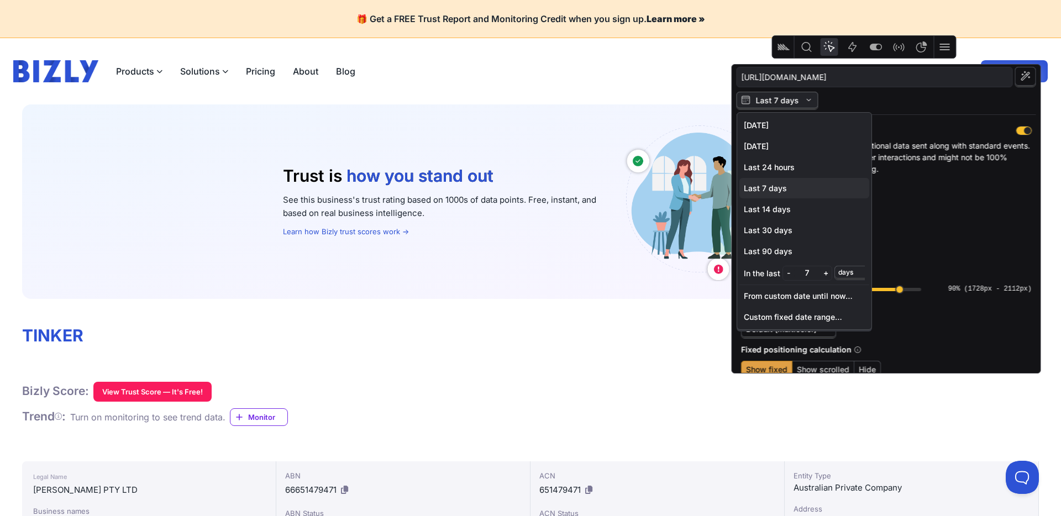
click at [810, 97] on icon "button" at bounding box center [808, 99] width 11 height 11
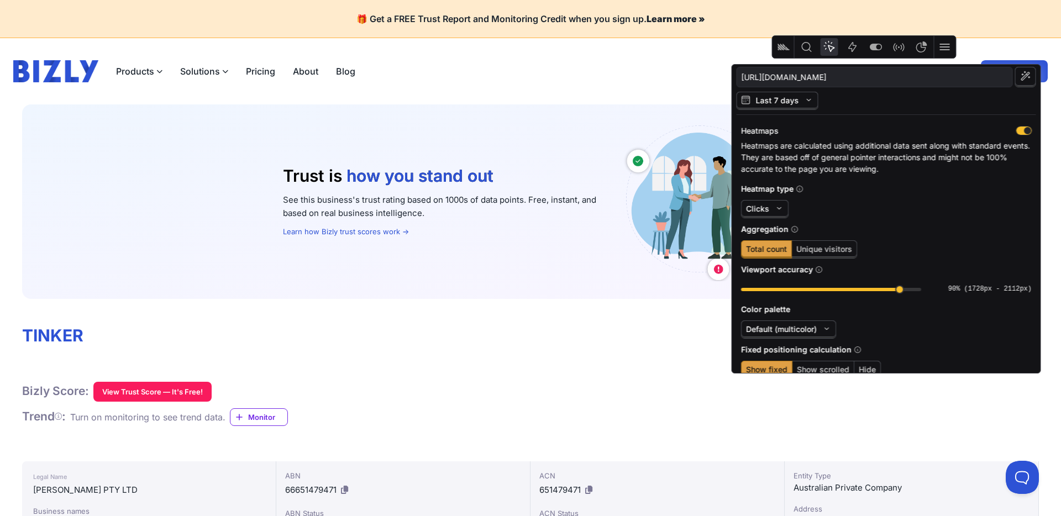
scroll to position [2, 0]
